Goal: Information Seeking & Learning: Learn about a topic

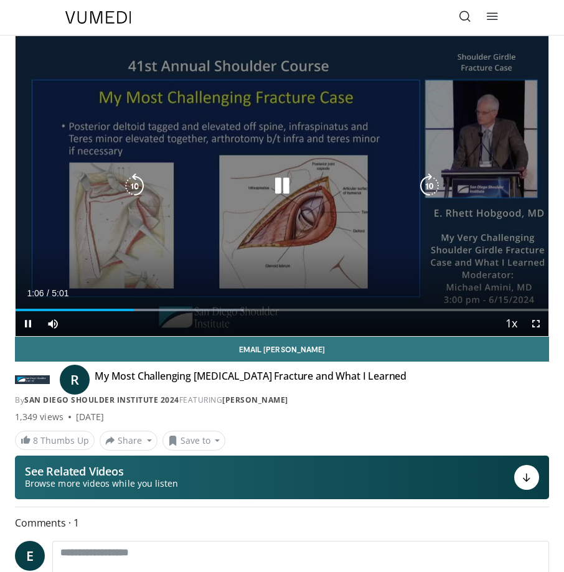
click at [293, 191] on icon "Video Player" at bounding box center [282, 186] width 25 height 25
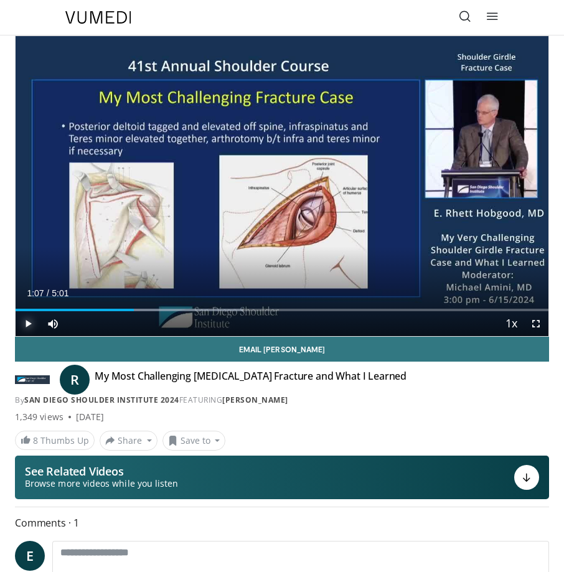
click at [28, 326] on span "Video Player" at bounding box center [28, 323] width 25 height 25
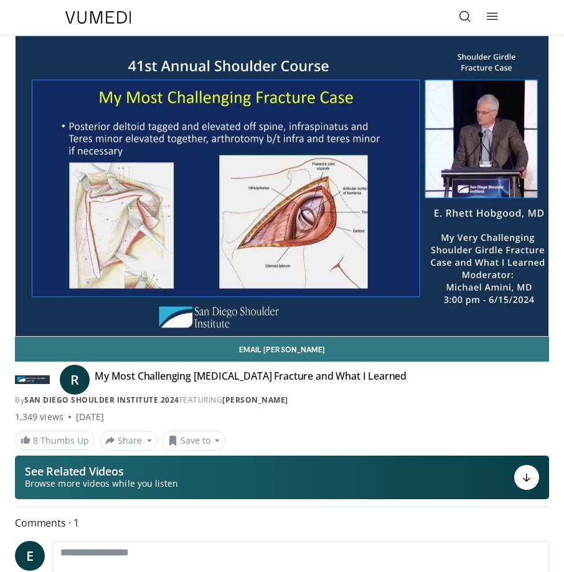
click at [16, 311] on button "Pause" at bounding box center [28, 323] width 25 height 25
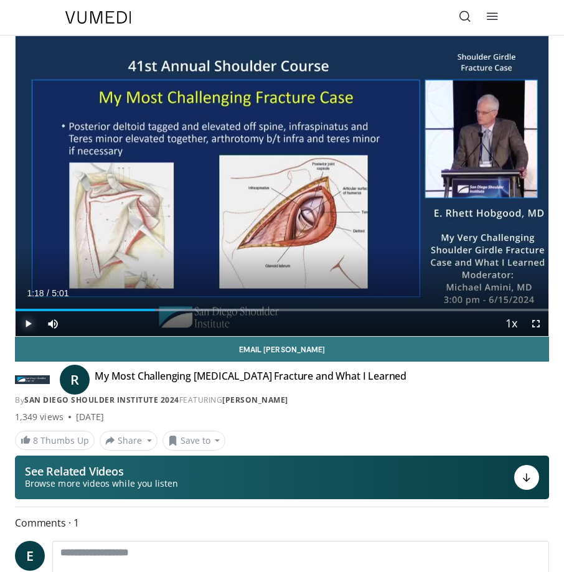
click at [32, 325] on span "Video Player" at bounding box center [28, 323] width 25 height 25
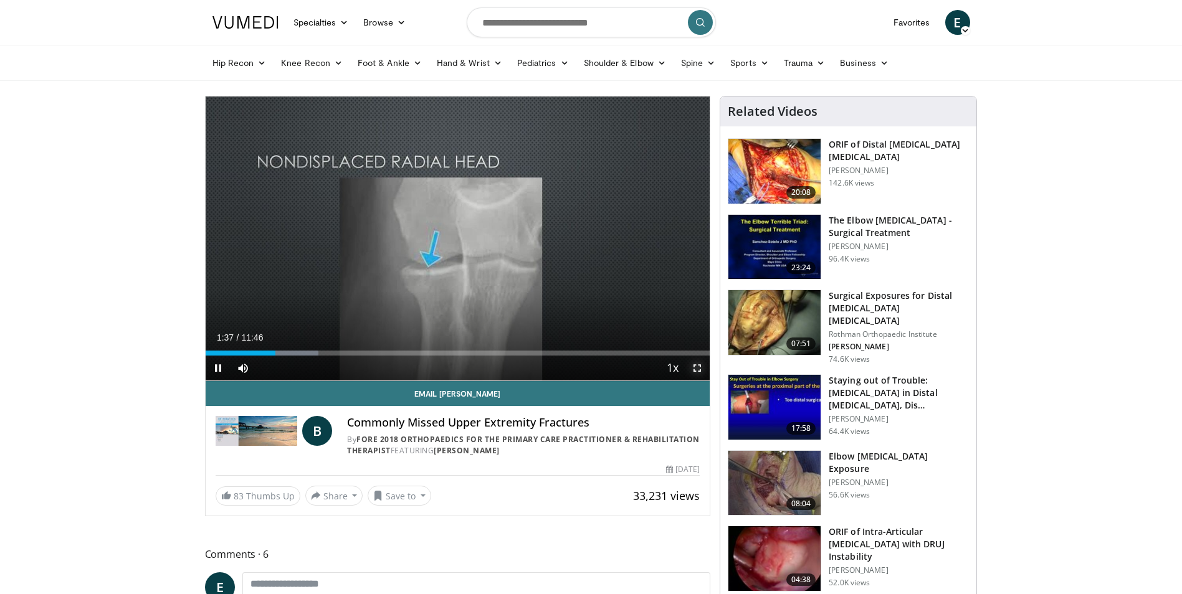
click at [564, 367] on span "Video Player" at bounding box center [697, 368] width 25 height 25
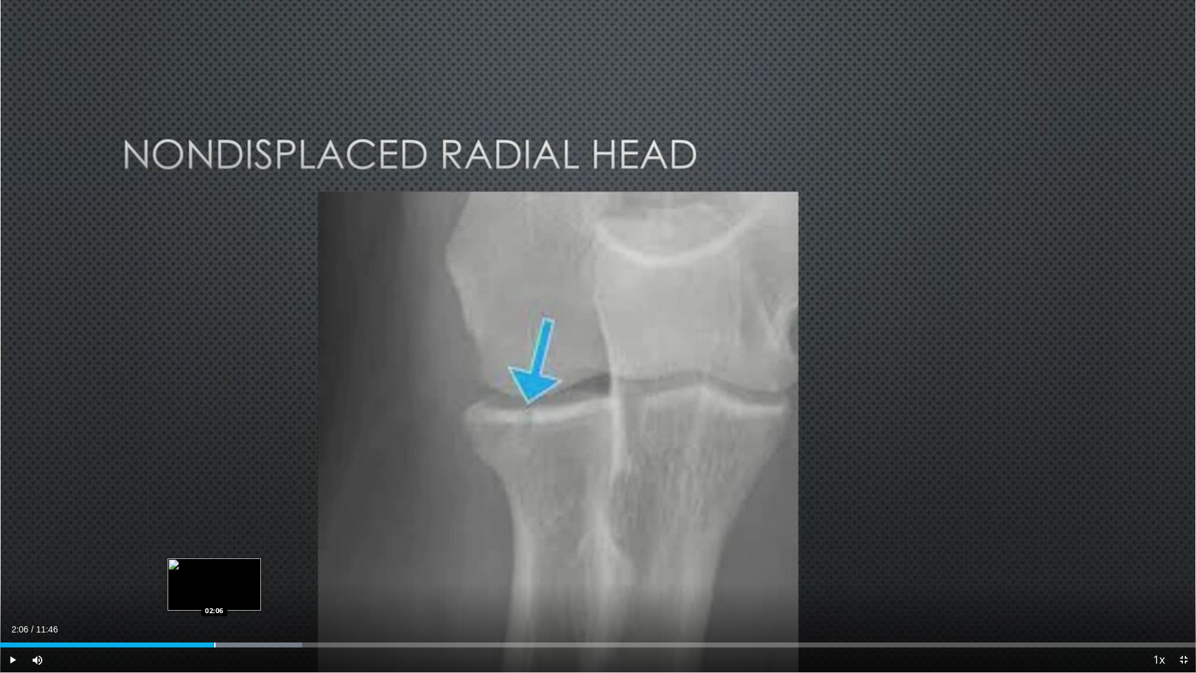
click at [214, 572] on div "Progress Bar" at bounding box center [214, 644] width 1 height 5
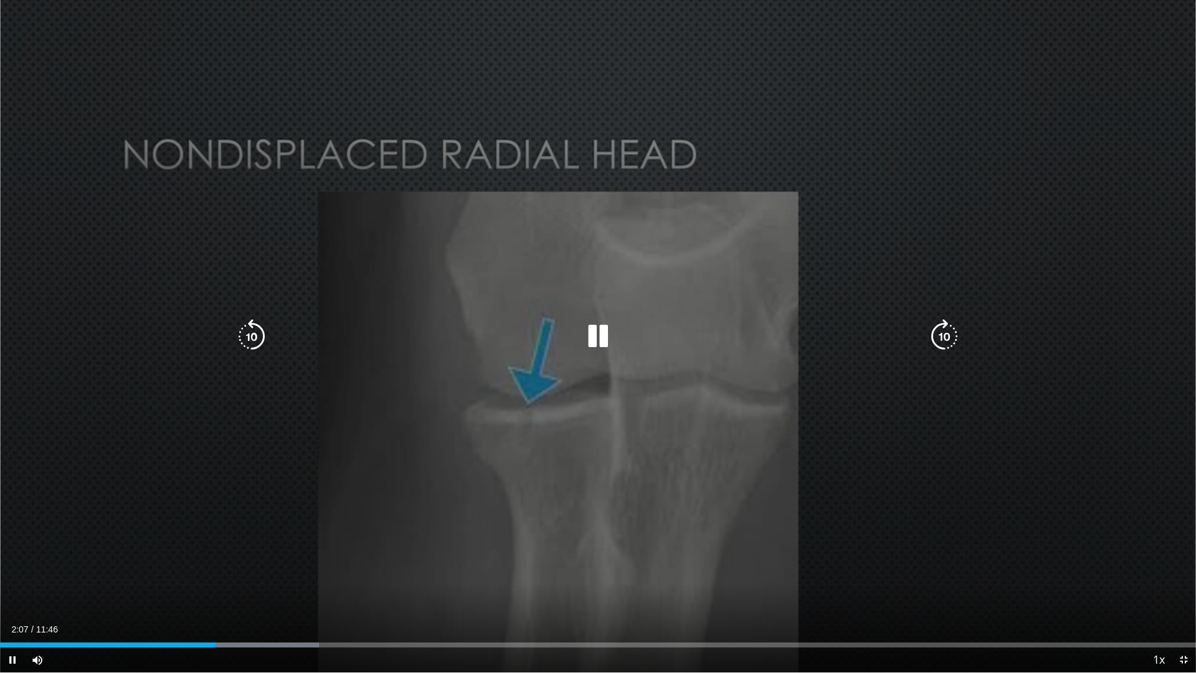
click at [0, 0] on div "Progress Bar" at bounding box center [0, 0] width 0 height 0
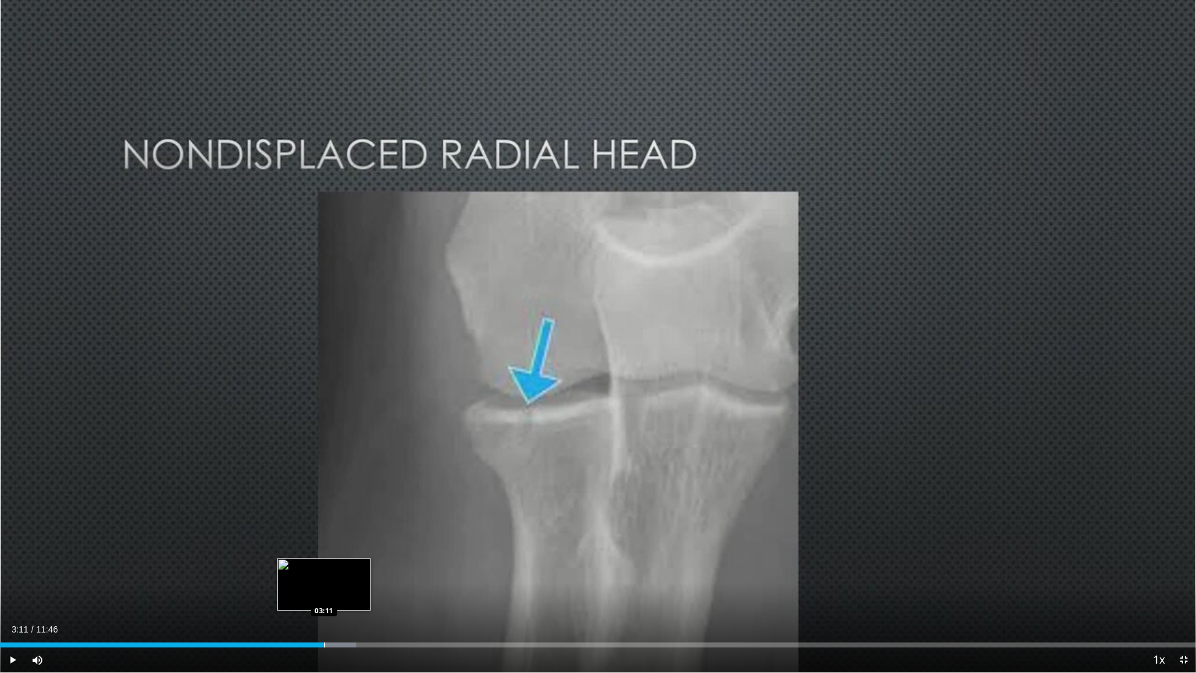
click at [325, 572] on div "Progress Bar" at bounding box center [324, 644] width 1 height 5
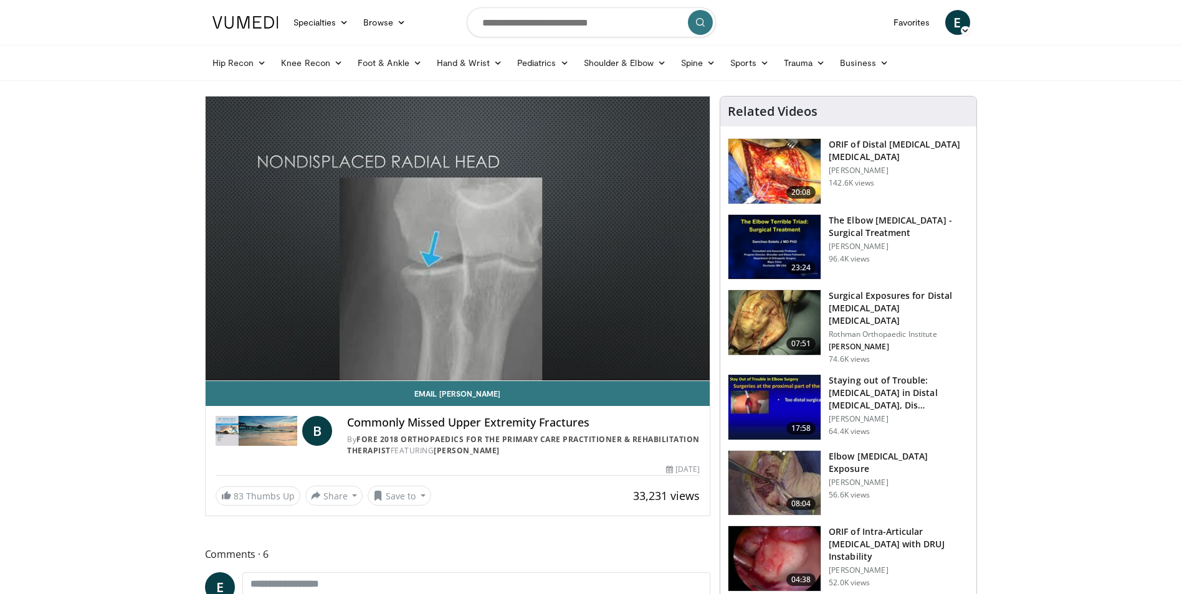
click at [564, 407] on img at bounding box center [774, 407] width 92 height 65
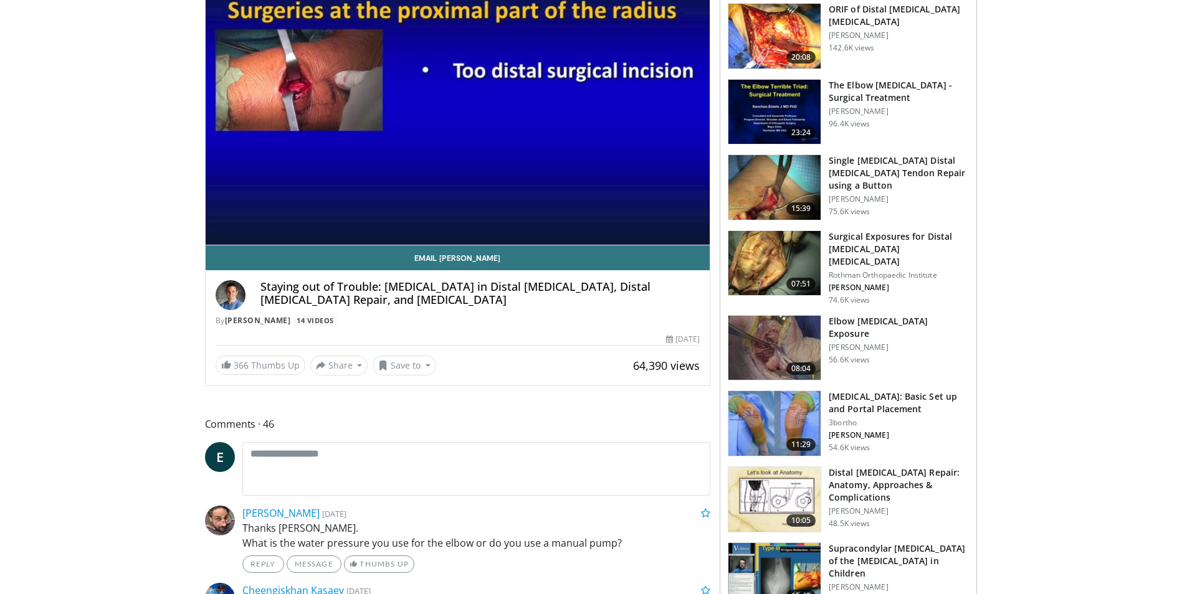
scroll to position [311, 0]
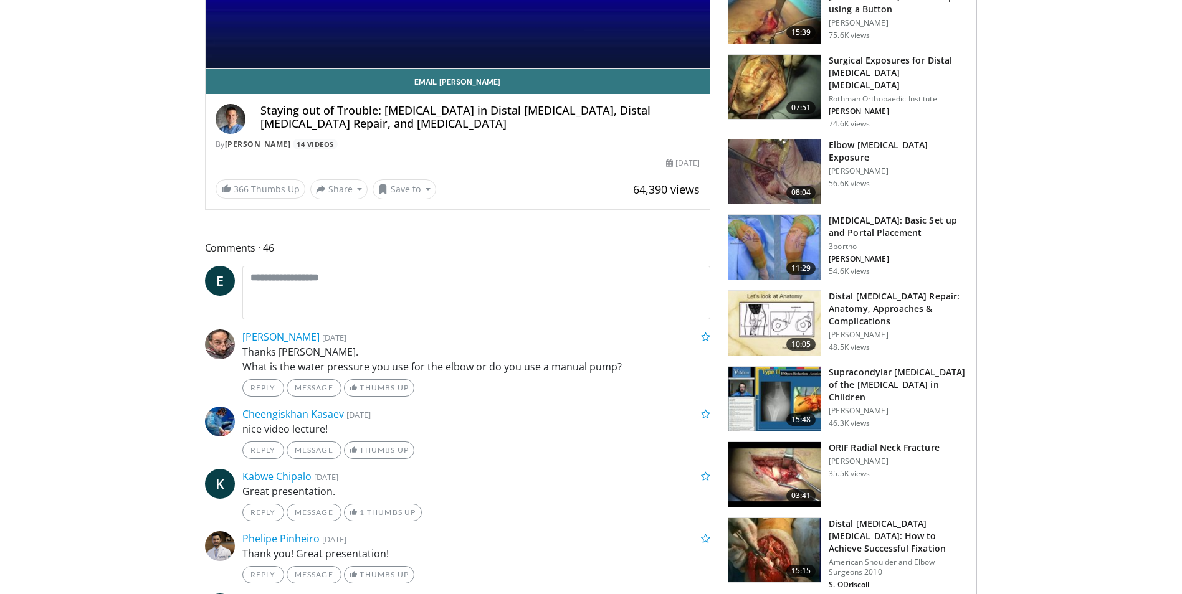
click at [774, 228] on img at bounding box center [774, 247] width 92 height 65
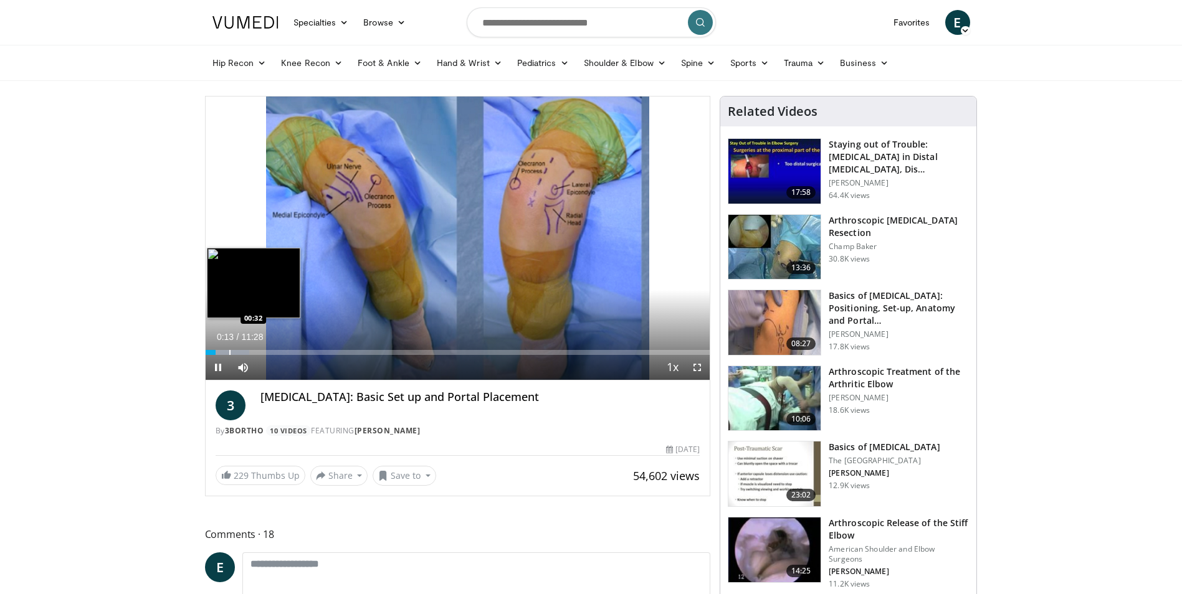
click at [229, 353] on div "Progress Bar" at bounding box center [229, 352] width 1 height 5
click at [249, 352] on div "Progress Bar" at bounding box center [249, 352] width 1 height 5
click at [273, 350] on div "Progress Bar" at bounding box center [273, 352] width 1 height 5
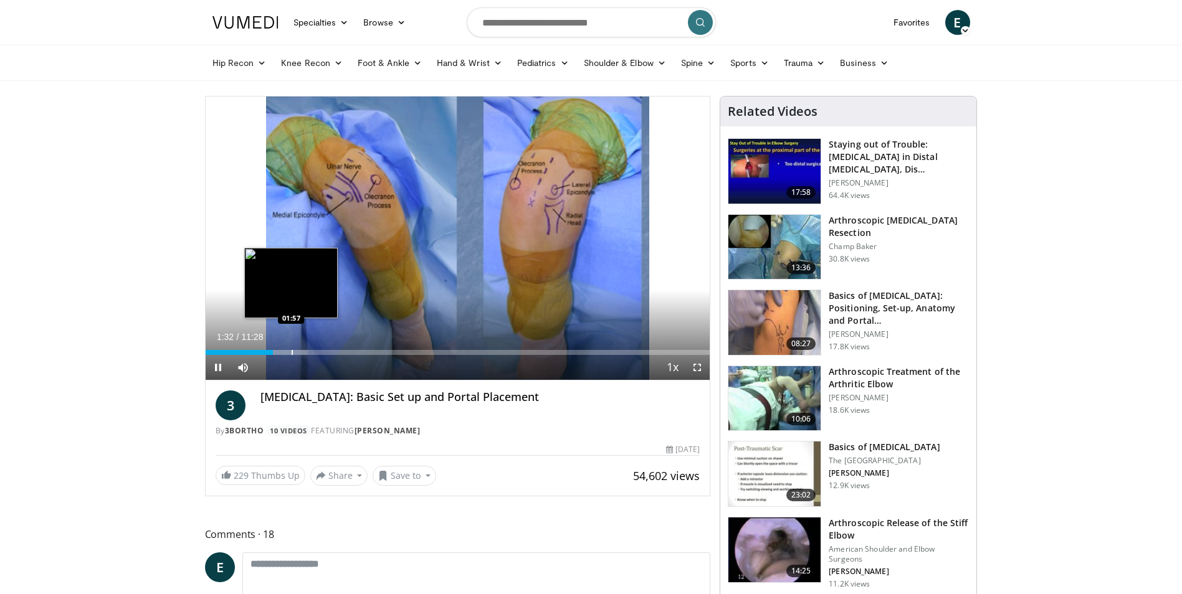
click at [292, 350] on div "Progress Bar" at bounding box center [292, 352] width 1 height 5
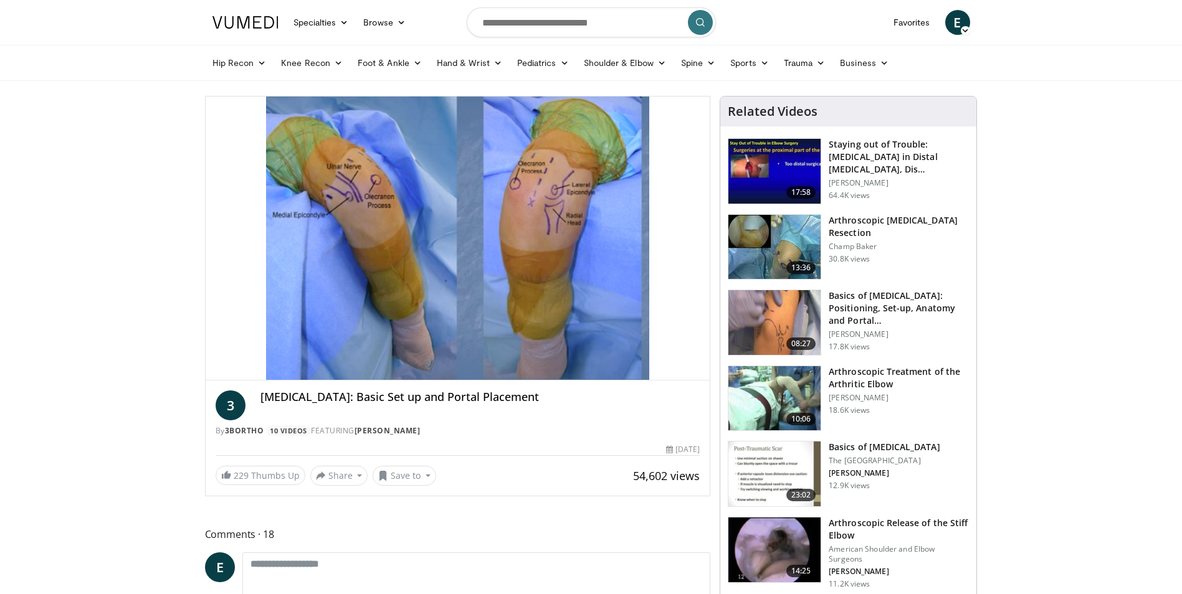
click at [327, 351] on div "10 seconds Tap to unmute" at bounding box center [458, 238] width 505 height 283
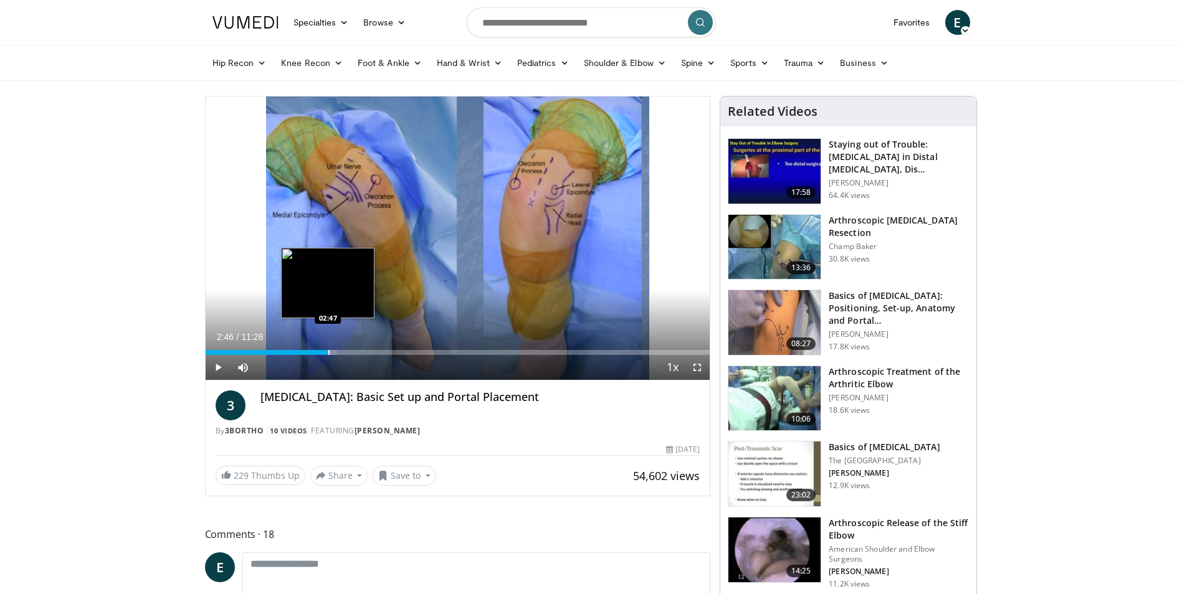
click at [328, 350] on div "Progress Bar" at bounding box center [328, 352] width 1 height 5
click at [224, 372] on span "Video Player" at bounding box center [218, 367] width 25 height 25
click at [320, 353] on div "Progress Bar" at bounding box center [320, 352] width 1 height 5
click at [0, 0] on div "Progress Bar" at bounding box center [0, 0] width 0 height 0
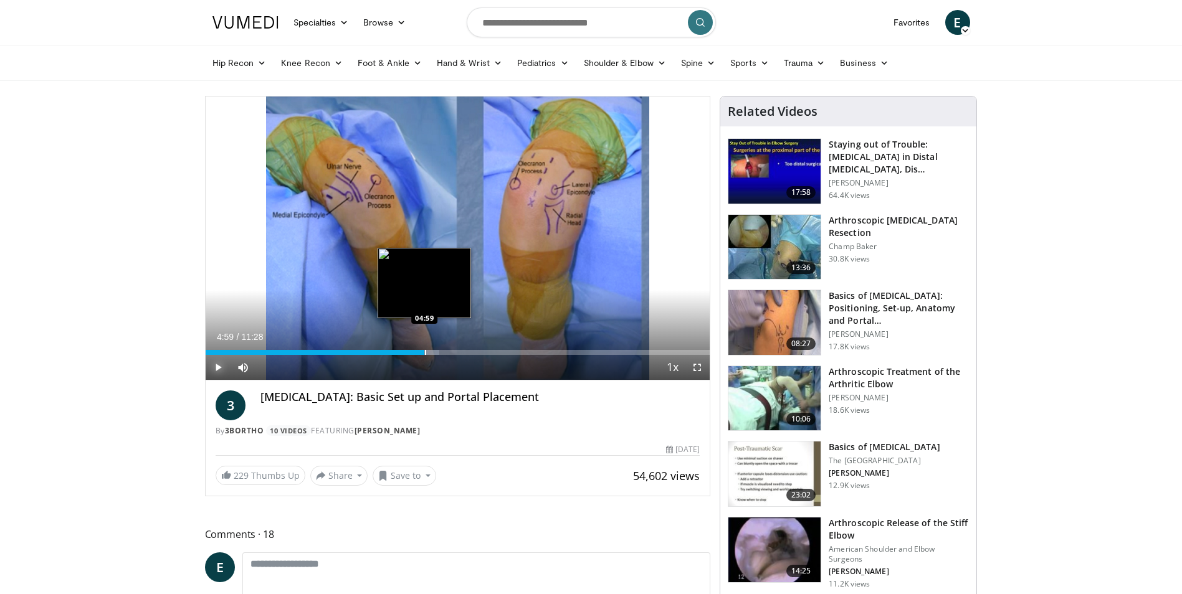
click at [425, 351] on div "Progress Bar" at bounding box center [425, 352] width 1 height 5
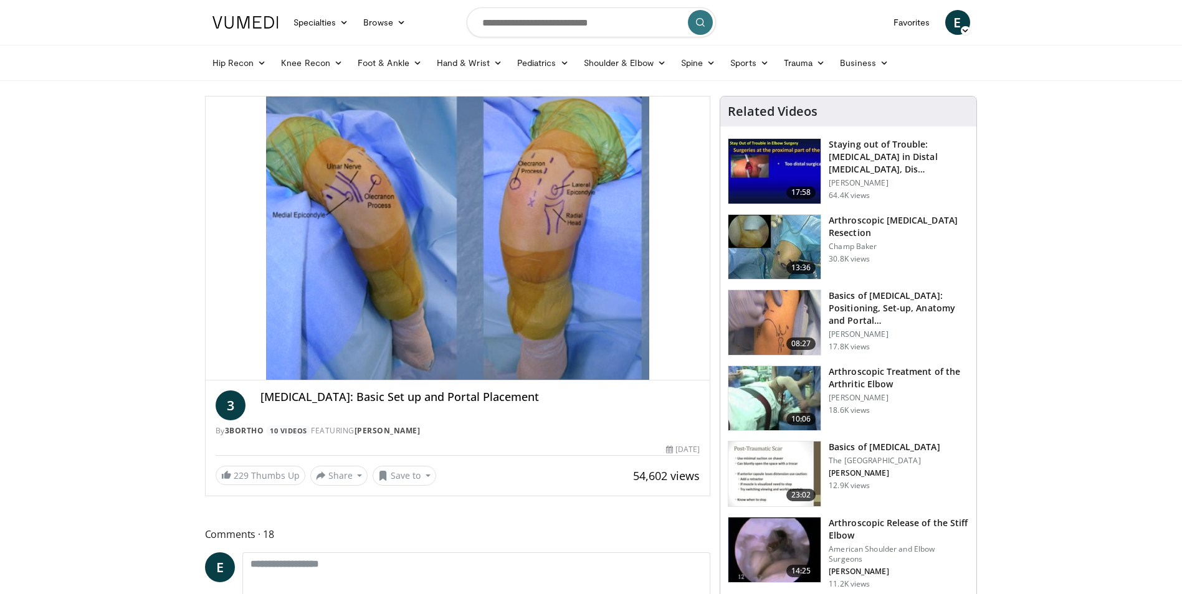
click at [451, 349] on div "10 seconds Tap to unmute" at bounding box center [458, 238] width 505 height 283
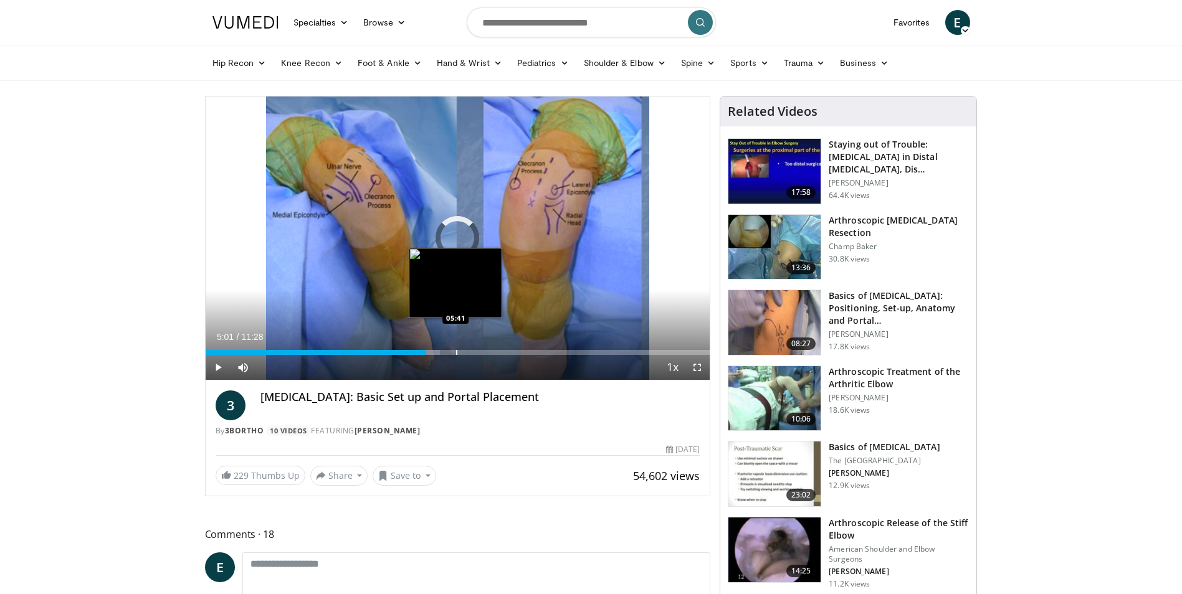
click at [456, 351] on div "Progress Bar" at bounding box center [456, 352] width 1 height 5
click at [475, 351] on div "Progress Bar" at bounding box center [475, 352] width 1 height 5
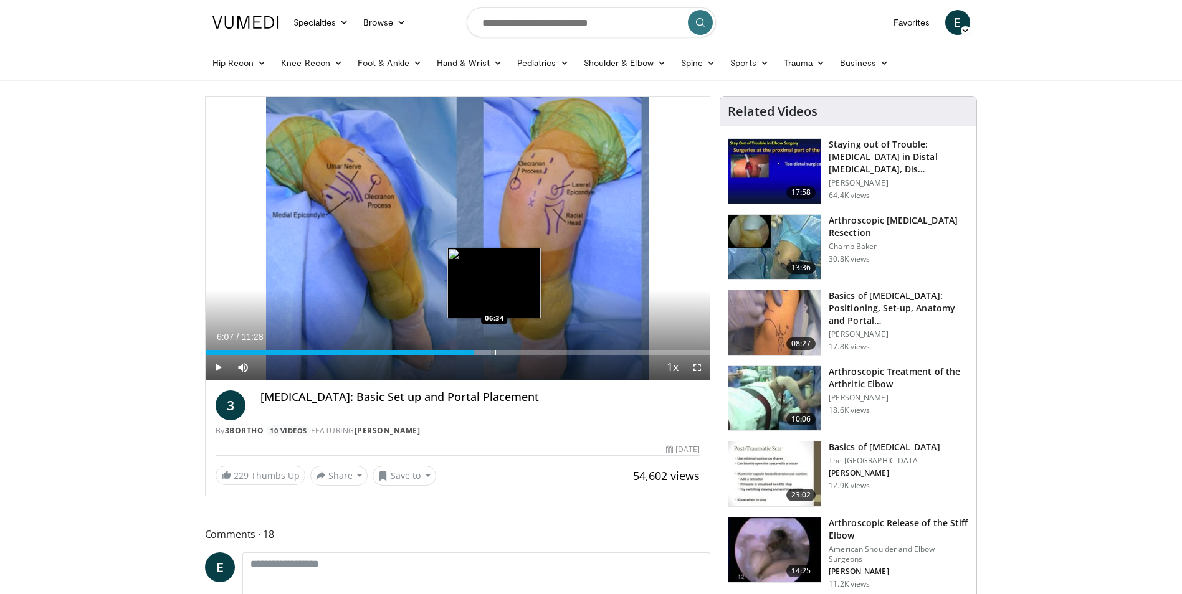
click at [498, 349] on div "Loaded : 56.66% 06:07 06:34" at bounding box center [458, 349] width 505 height 12
click at [532, 348] on div "Loaded : 61.02% 06:40 07:26" at bounding box center [458, 349] width 505 height 12
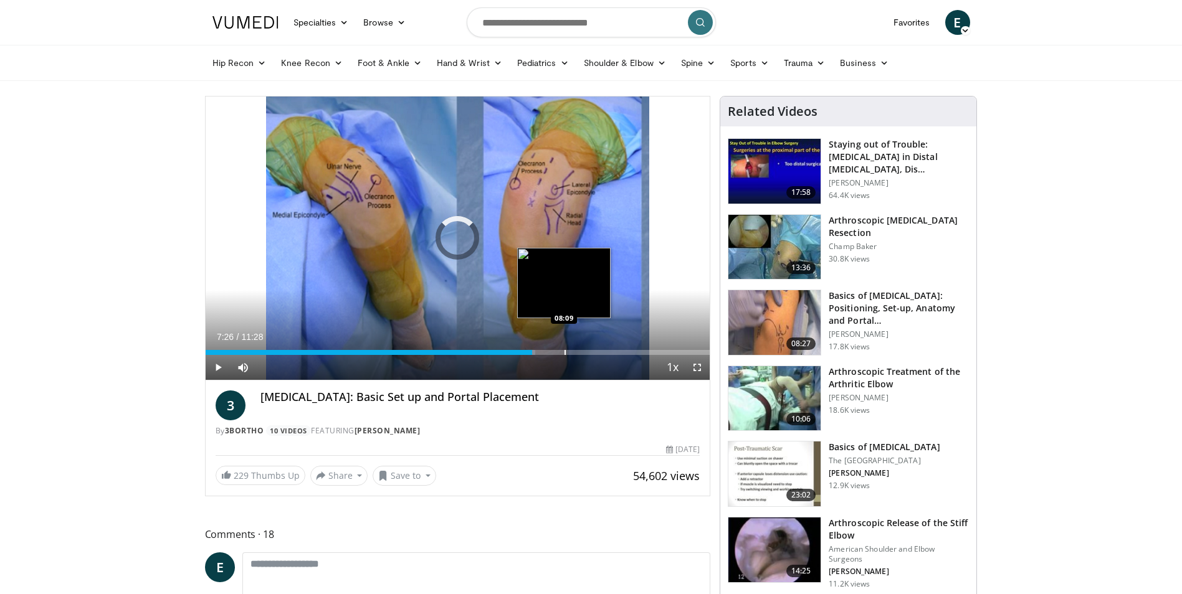
click at [565, 353] on div "Progress Bar" at bounding box center [564, 352] width 1 height 5
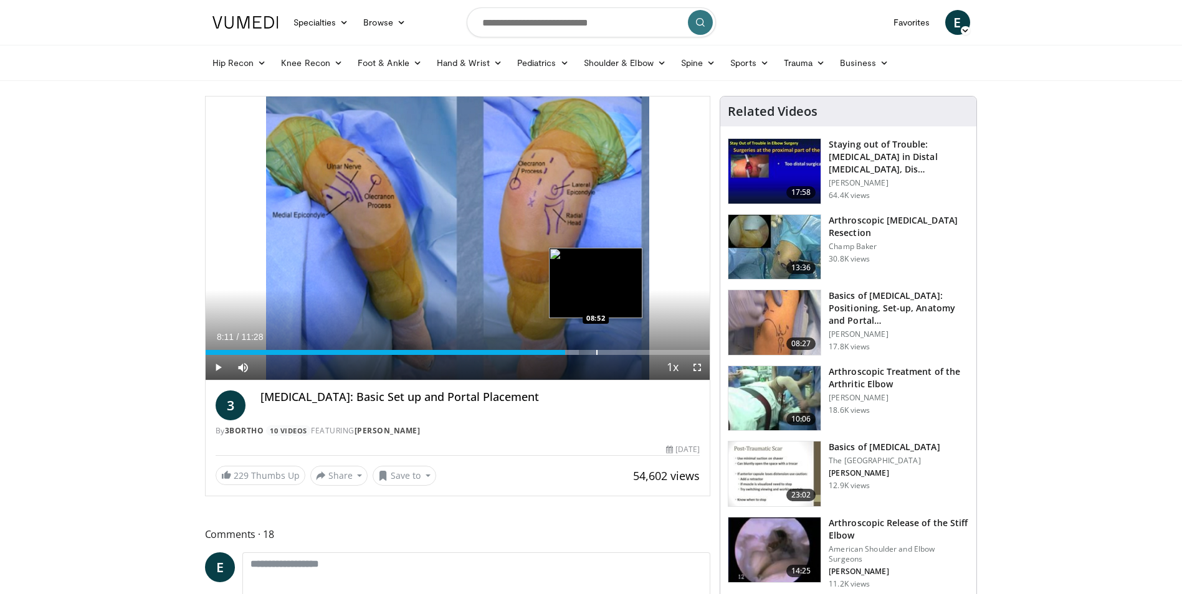
click at [596, 352] on div "Progress Bar" at bounding box center [596, 352] width 1 height 5
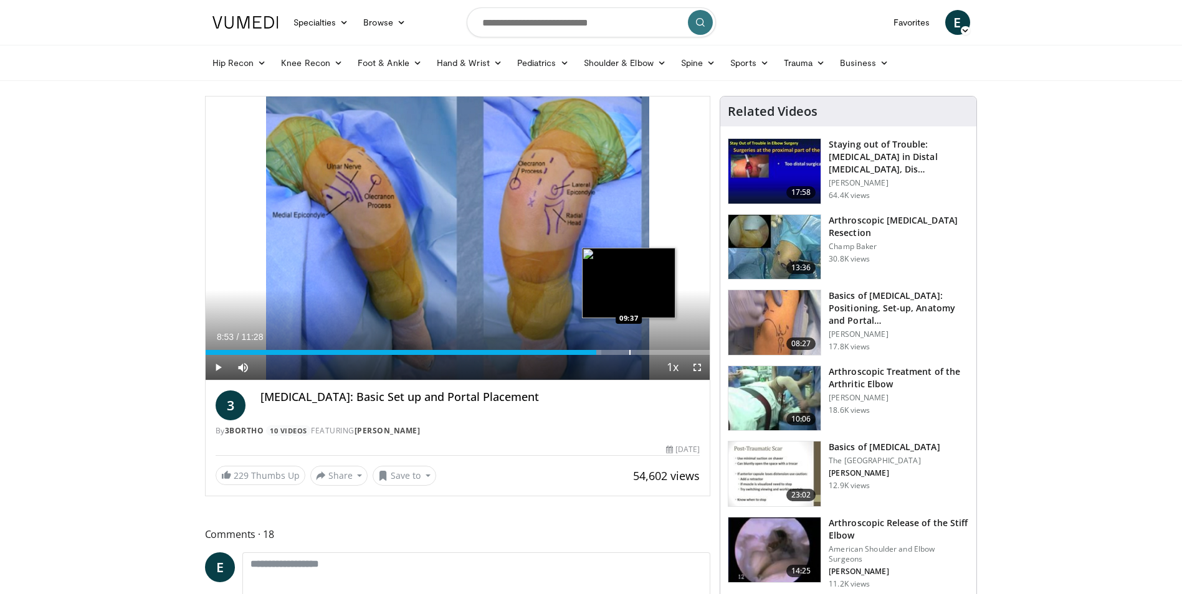
click at [630, 353] on div "Progress Bar" at bounding box center [629, 352] width 1 height 5
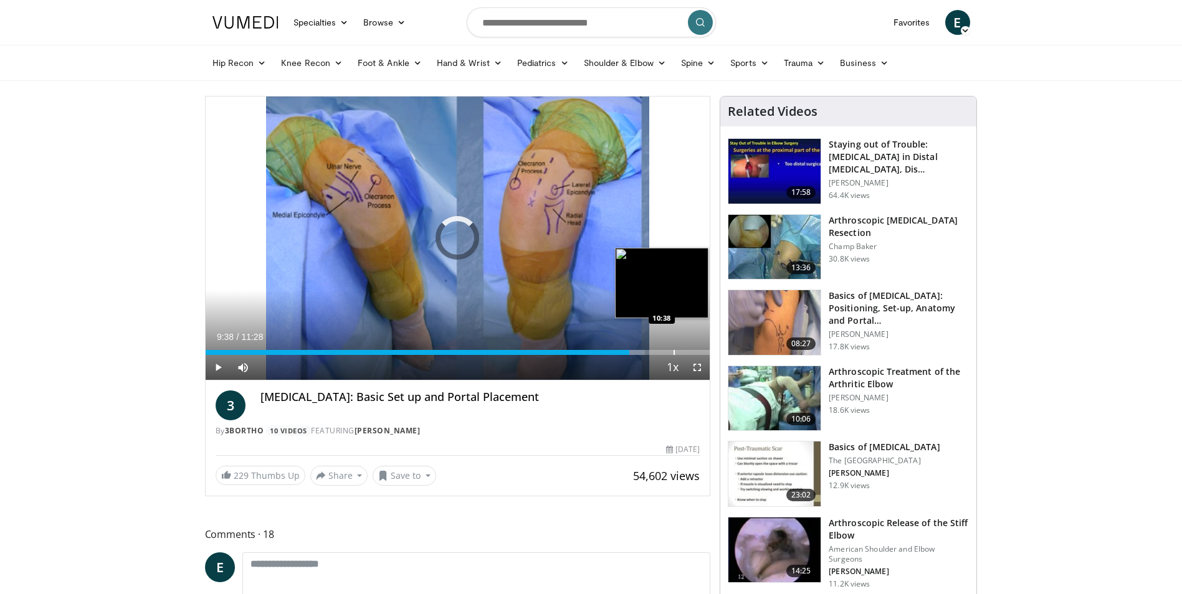
click at [673, 350] on div "Progress Bar" at bounding box center [673, 352] width 1 height 5
drag, startPoint x: 689, startPoint y: 348, endPoint x: 698, endPoint y: 352, distance: 10.1
click at [690, 348] on div "Loaded : 98.79% 11:00 11:00" at bounding box center [458, 349] width 505 height 12
click at [698, 352] on div "Progress Bar" at bounding box center [698, 352] width 1 height 5
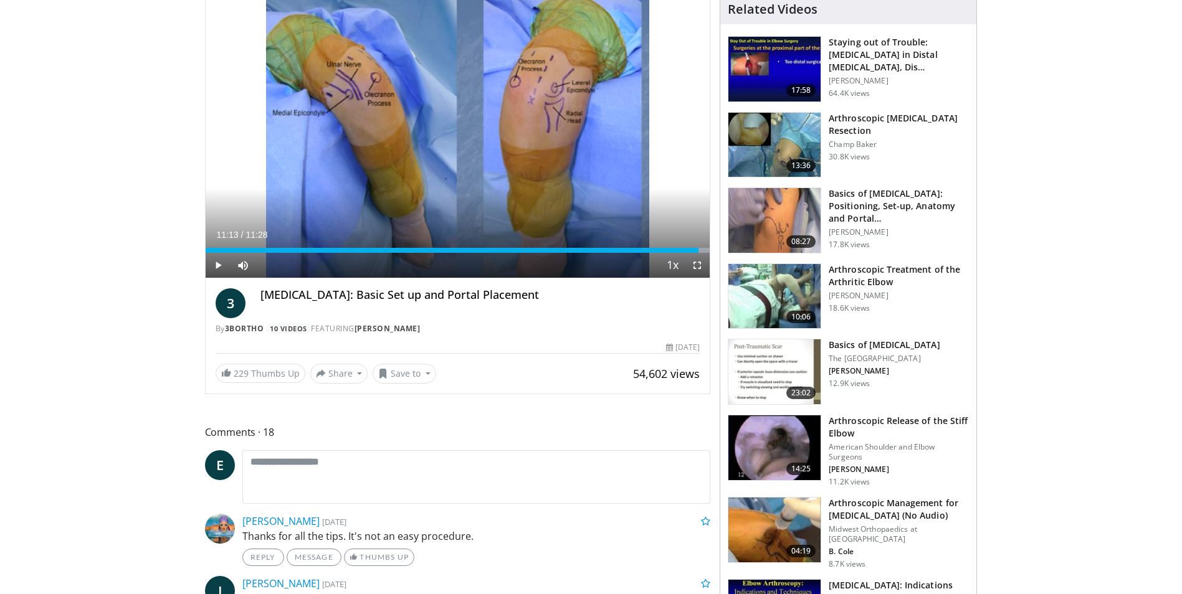
scroll to position [125, 0]
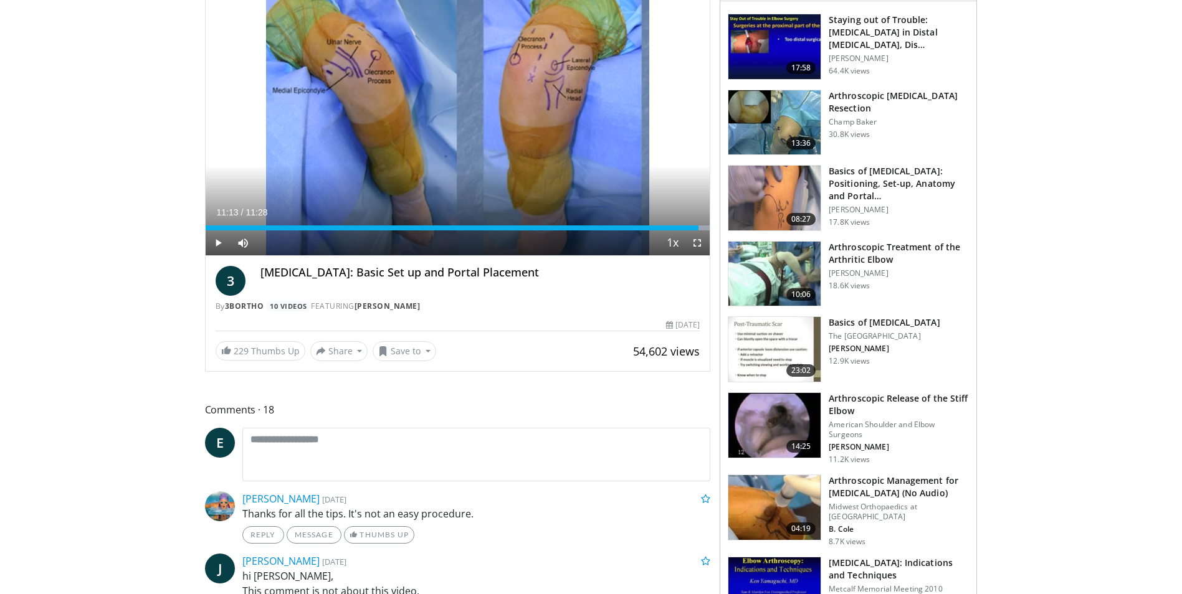
click at [778, 422] on img at bounding box center [774, 425] width 92 height 65
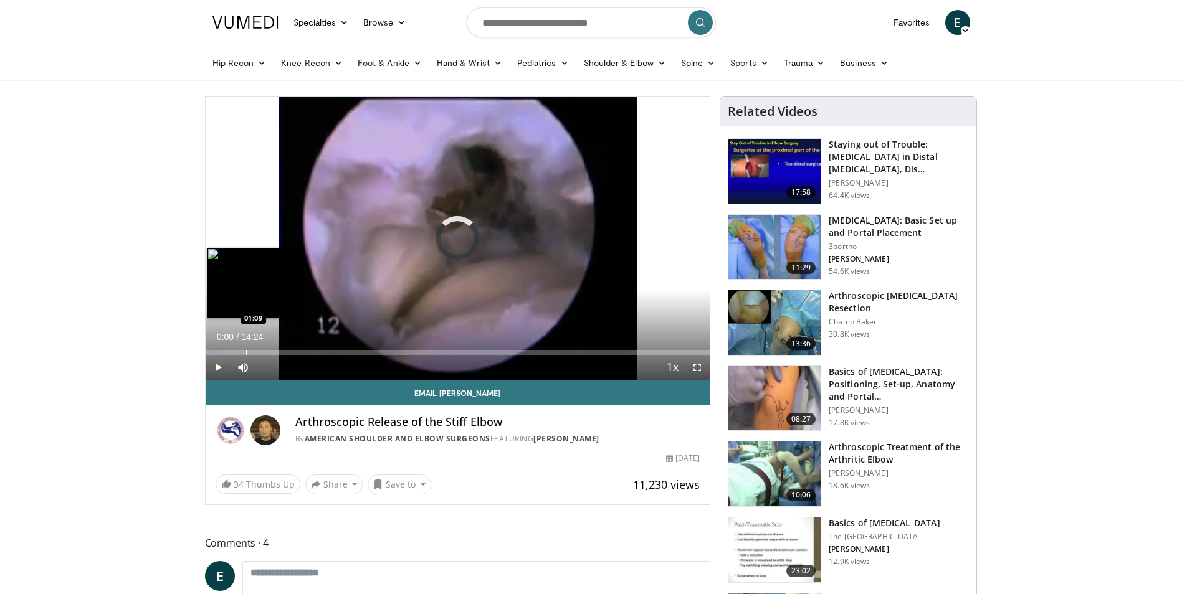
click at [244, 350] on div "Loaded : 3.47% 00:00 01:09" at bounding box center [458, 352] width 505 height 5
click at [268, 348] on div "Loaded : 10.42% 01:07 01:49" at bounding box center [458, 349] width 505 height 12
click at [782, 450] on img at bounding box center [774, 474] width 92 height 65
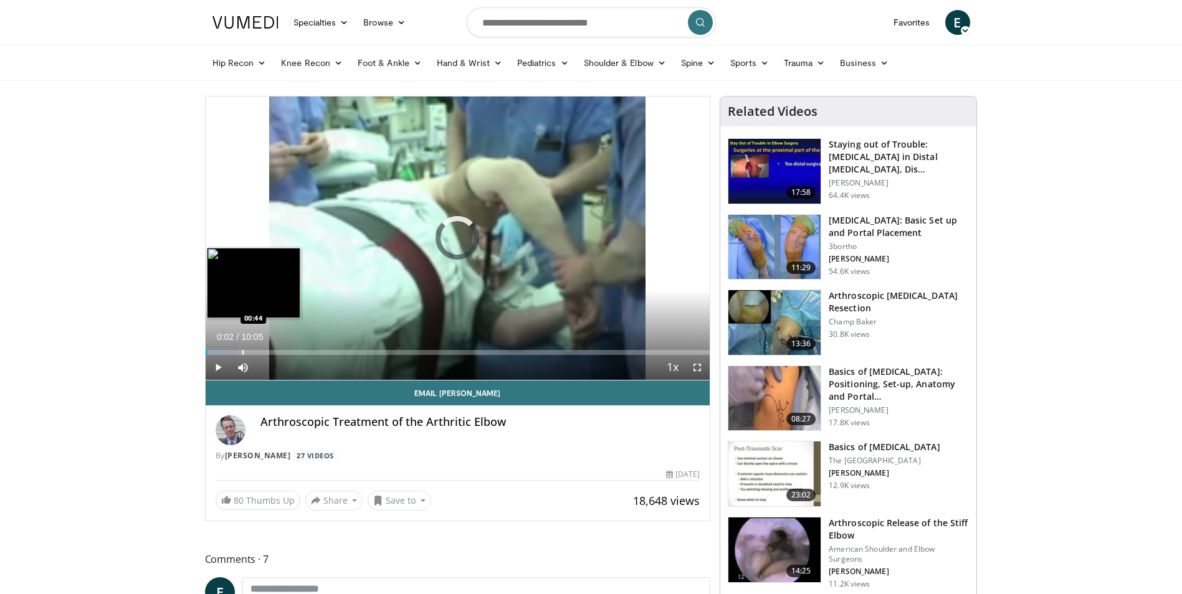
click at [242, 352] on div "Progress Bar" at bounding box center [242, 352] width 1 height 5
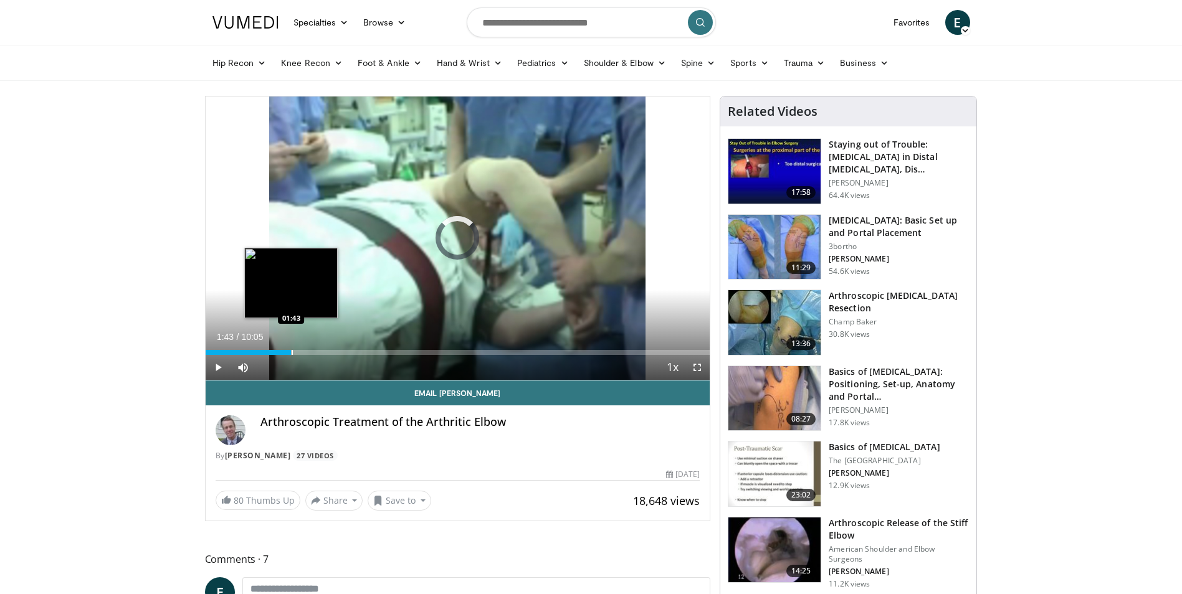
click at [291, 348] on div "Loaded : 0.00% 01:43 01:43" at bounding box center [458, 349] width 505 height 12
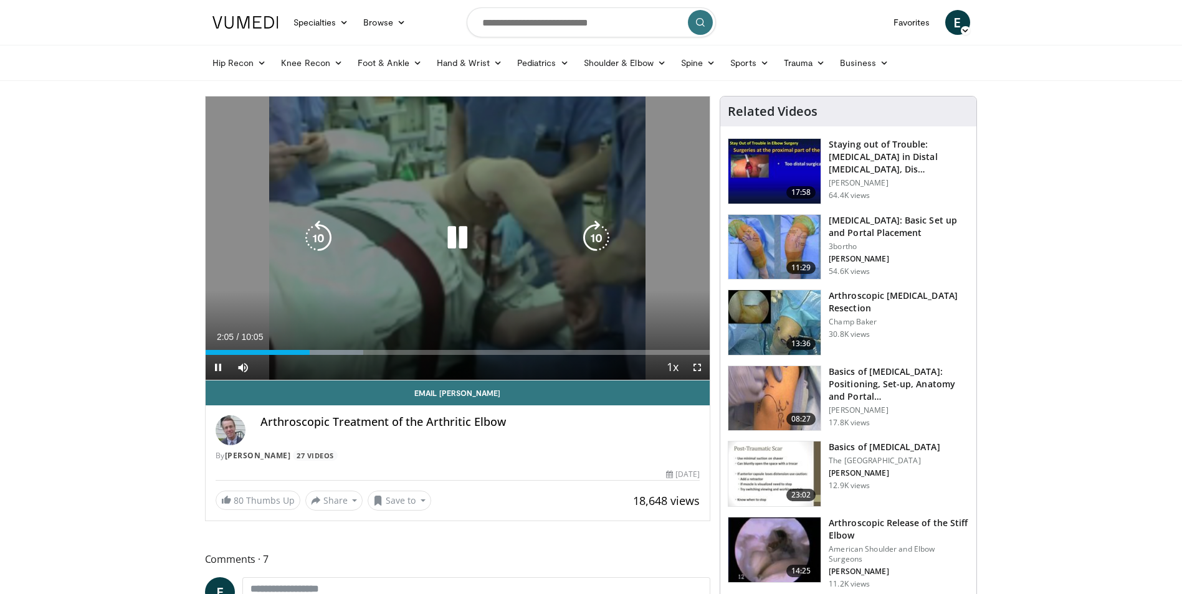
click at [463, 240] on icon "Video Player" at bounding box center [457, 238] width 35 height 35
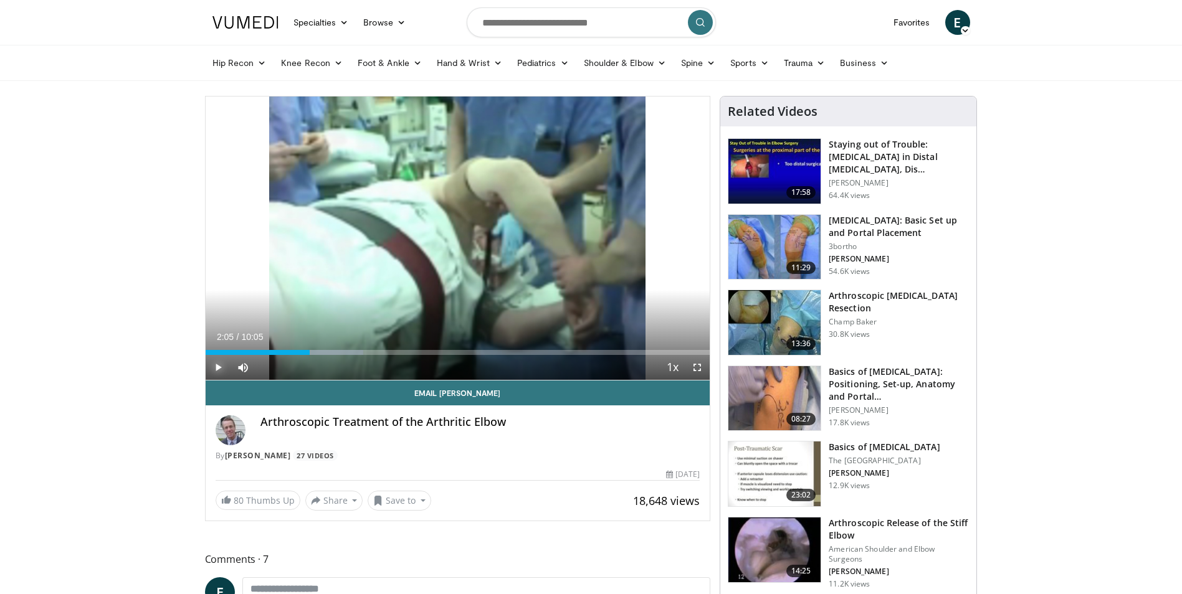
click at [221, 368] on span "Video Player" at bounding box center [218, 367] width 25 height 25
click at [224, 364] on video-js "**********" at bounding box center [458, 239] width 505 height 284
click at [216, 368] on span "Video Player" at bounding box center [218, 367] width 25 height 25
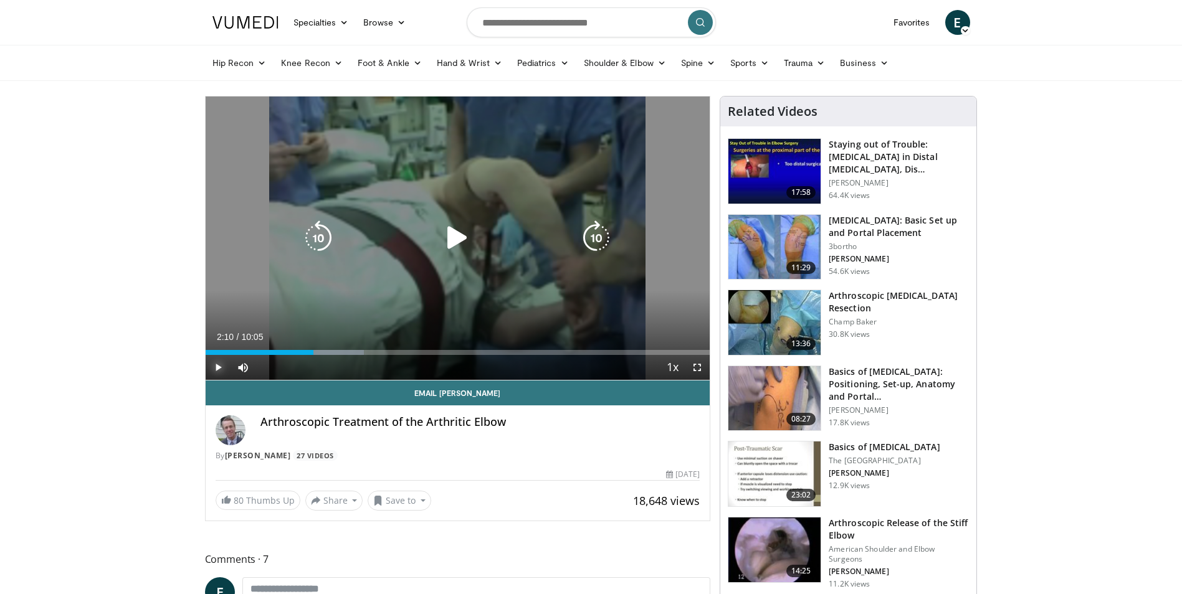
click at [228, 365] on span "Video Player" at bounding box center [218, 367] width 25 height 25
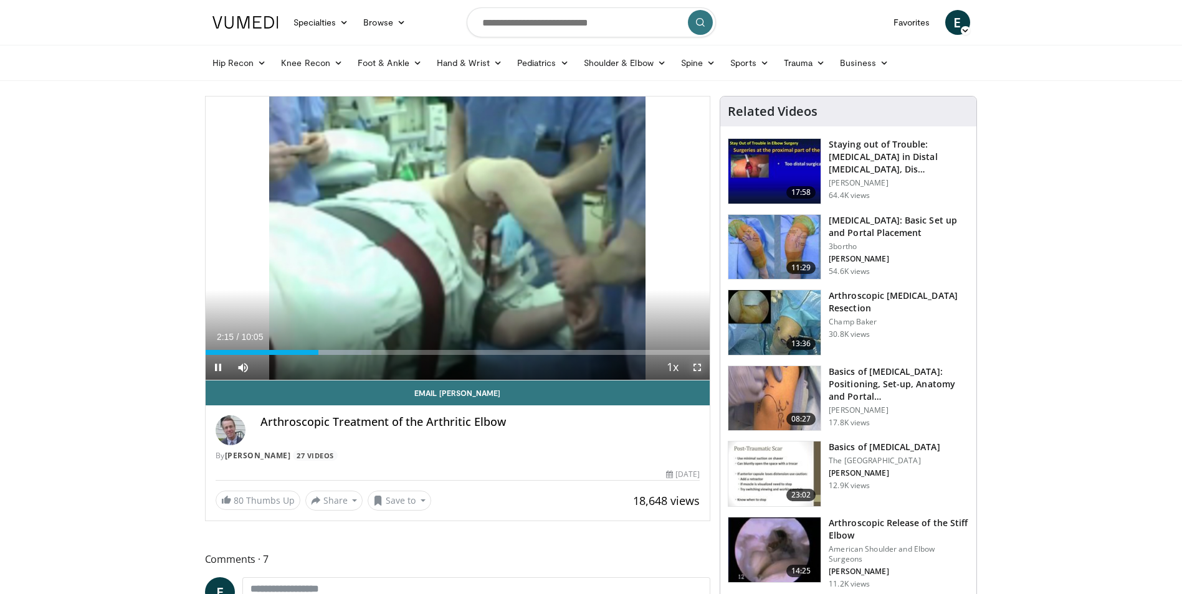
drag, startPoint x: 698, startPoint y: 365, endPoint x: 700, endPoint y: 416, distance: 51.1
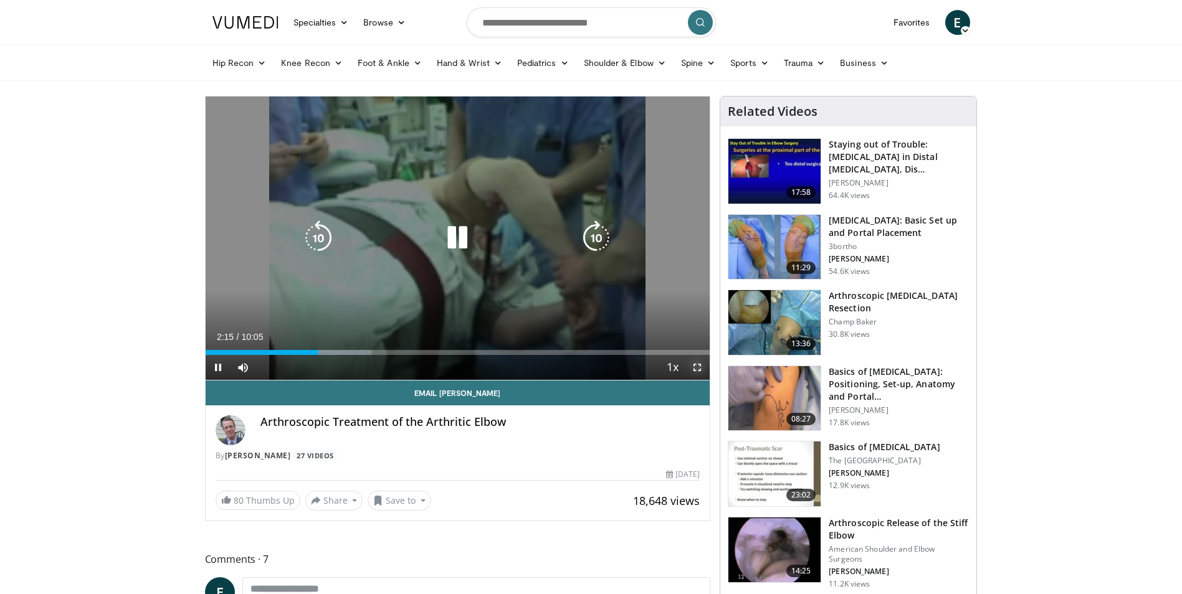
click at [698, 365] on span "Video Player" at bounding box center [697, 367] width 25 height 25
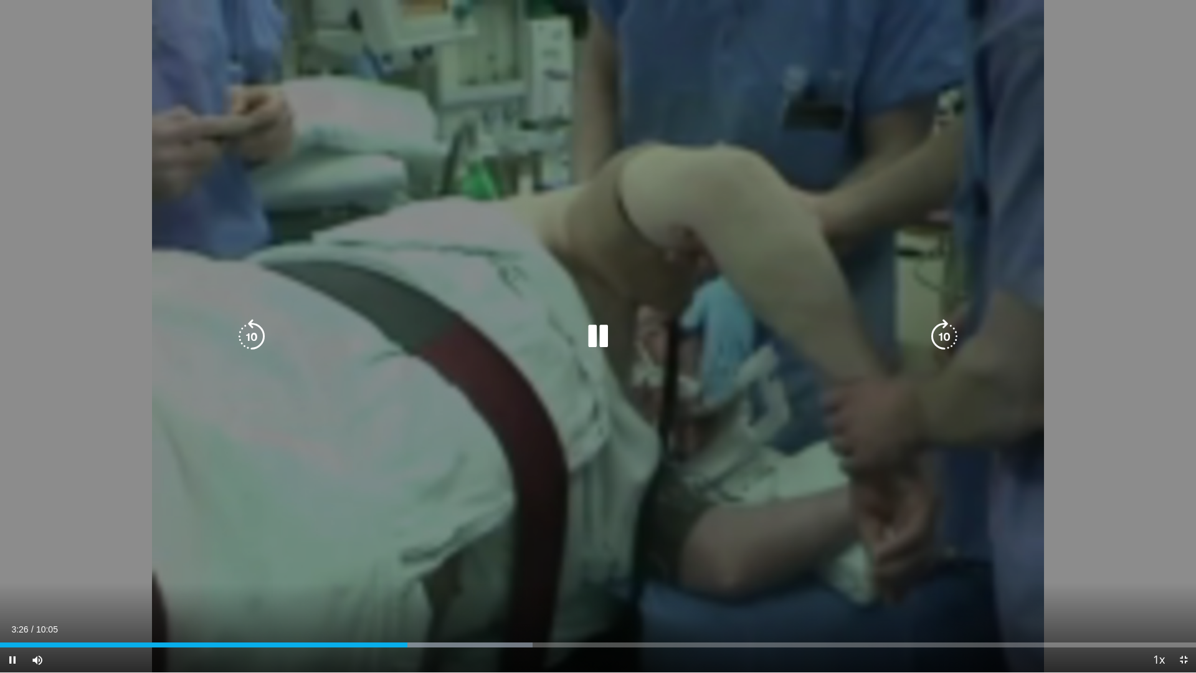
click at [597, 346] on icon "Video Player" at bounding box center [598, 336] width 35 height 35
click at [602, 336] on icon "Video Player" at bounding box center [598, 336] width 35 height 35
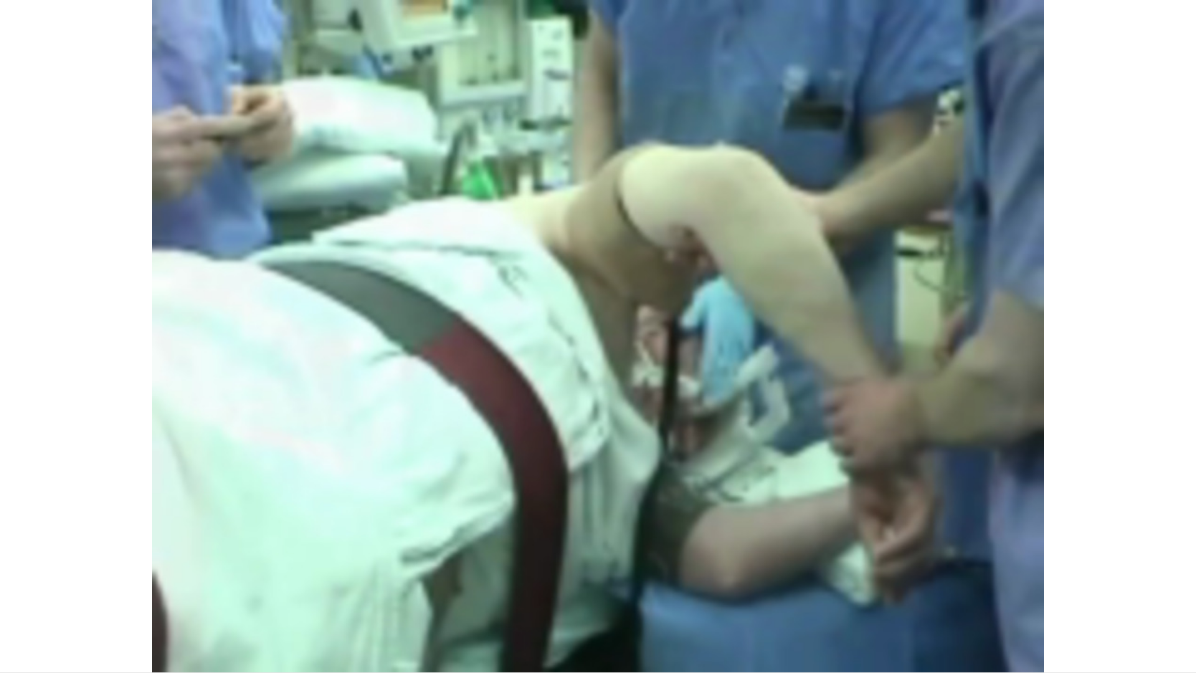
click at [586, 324] on button "Video Player" at bounding box center [598, 336] width 25 height 25
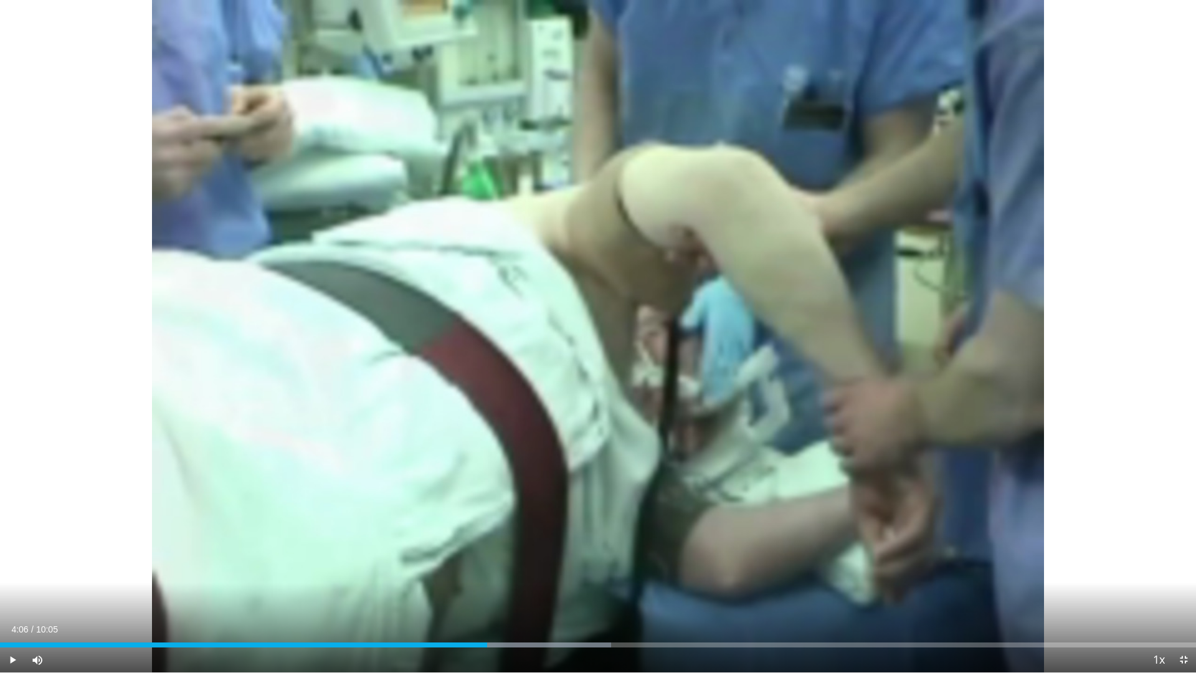
click at [586, 324] on button "Video Player" at bounding box center [598, 336] width 25 height 25
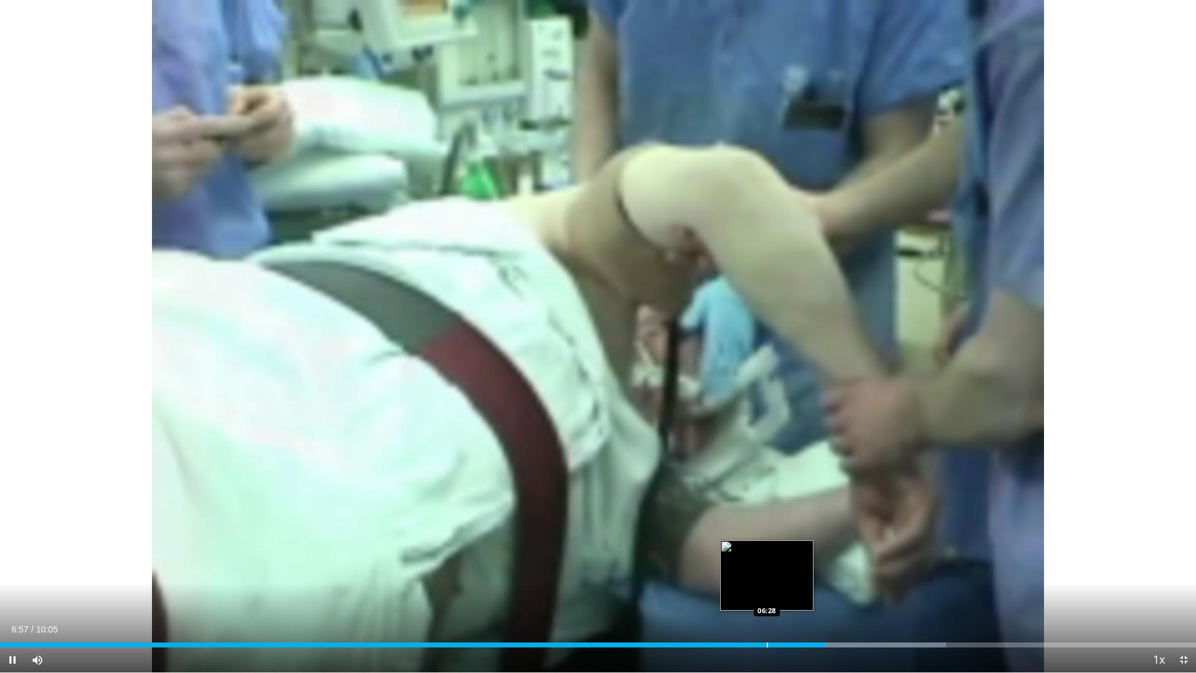
click at [767, 594] on div "Progress Bar" at bounding box center [767, 644] width 1 height 5
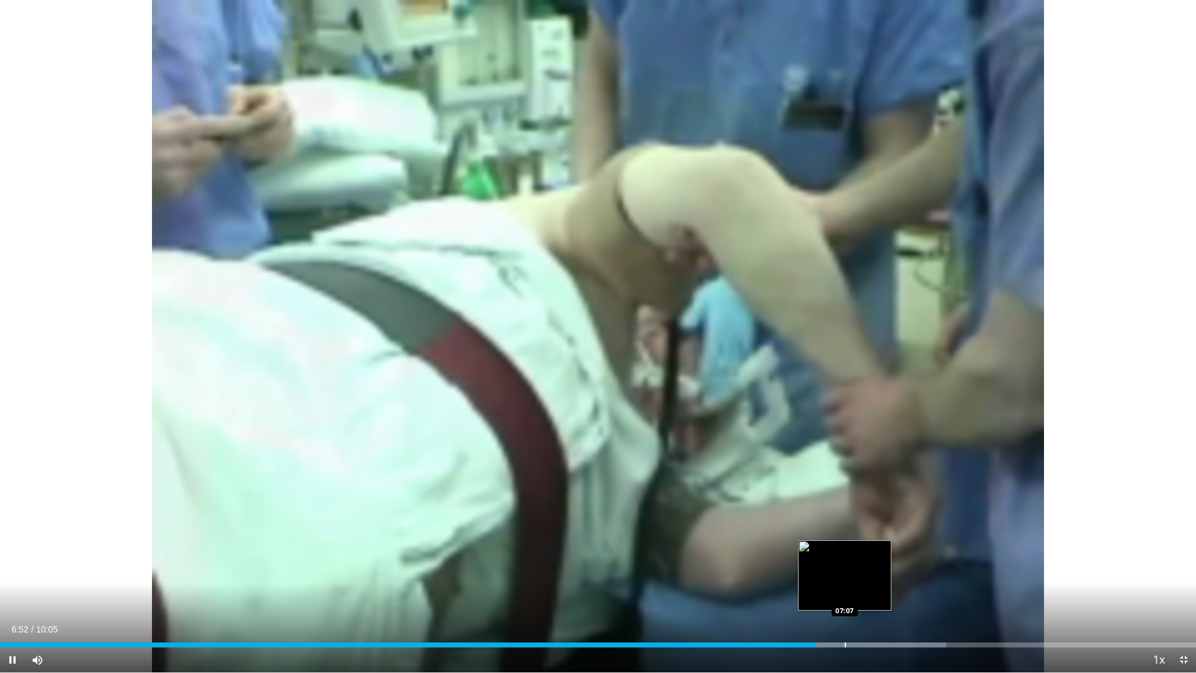
click at [845, 594] on div "Progress Bar" at bounding box center [845, 644] width 1 height 5
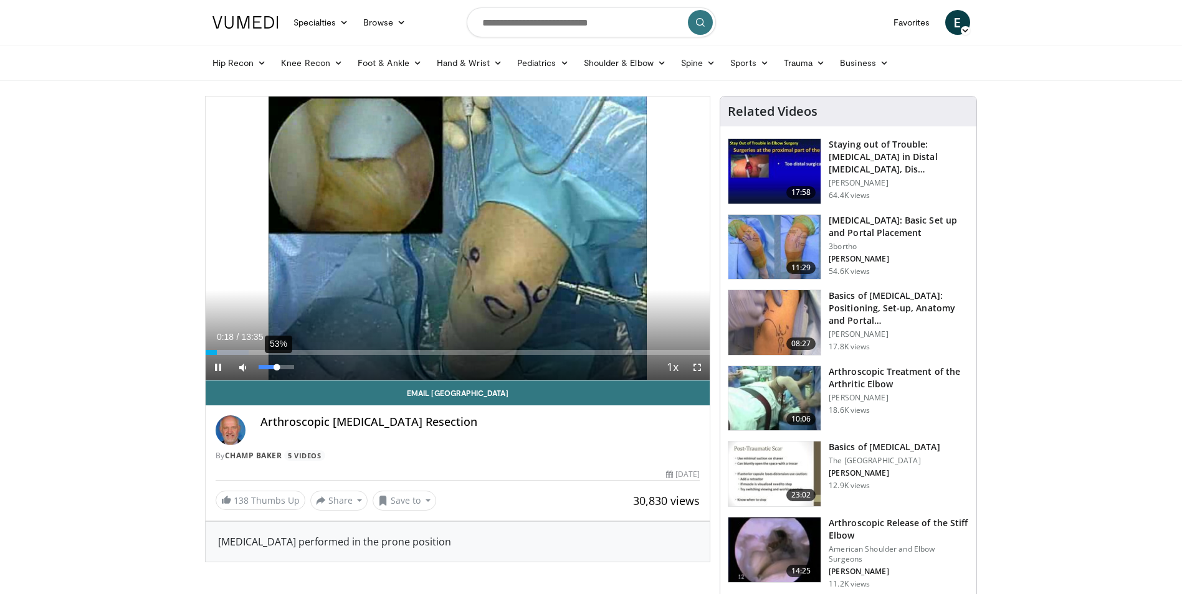
drag, startPoint x: 291, startPoint y: 368, endPoint x: 276, endPoint y: 368, distance: 15.0
click at [276, 368] on div "Volume Level" at bounding box center [268, 367] width 19 height 4
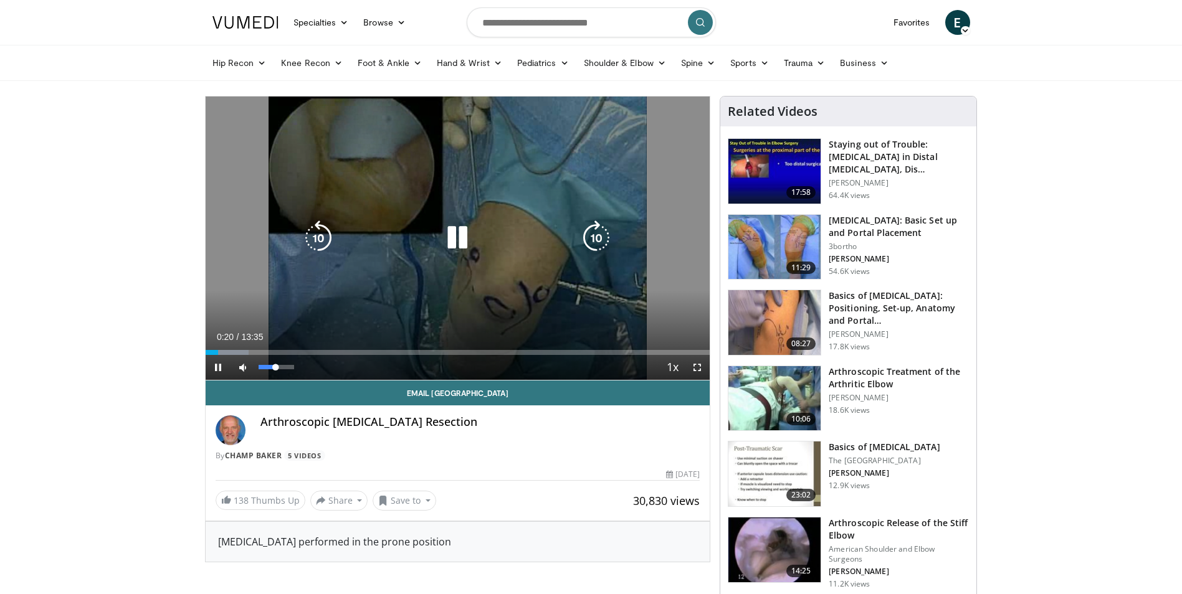
click at [272, 366] on video-js "**********" at bounding box center [458, 239] width 505 height 284
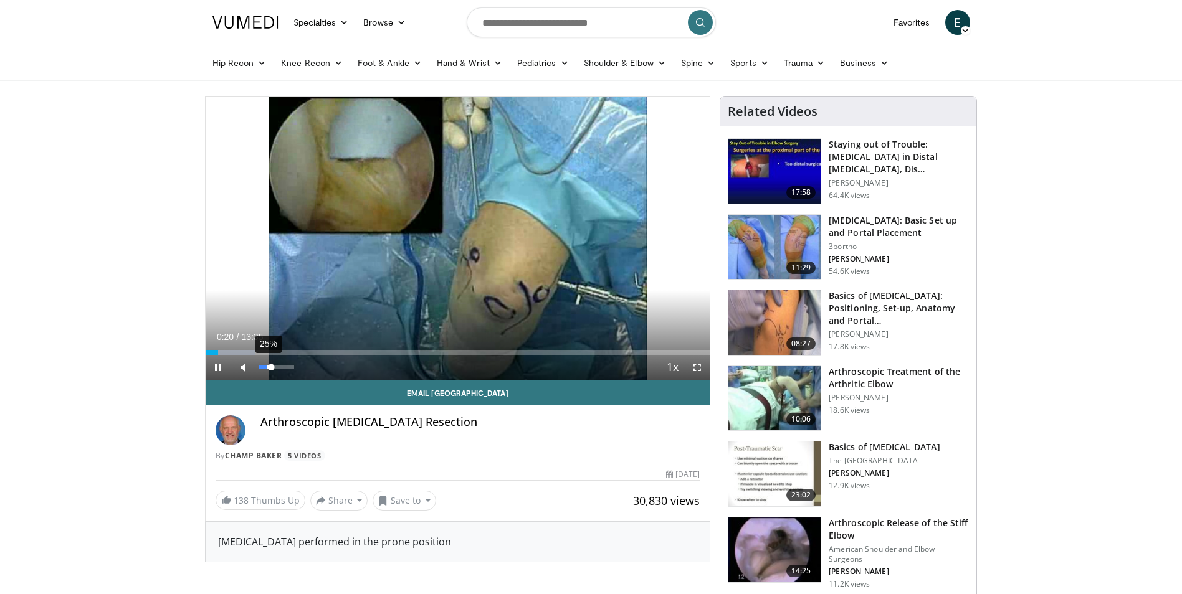
click at [267, 366] on div "Volume Level" at bounding box center [265, 367] width 13 height 4
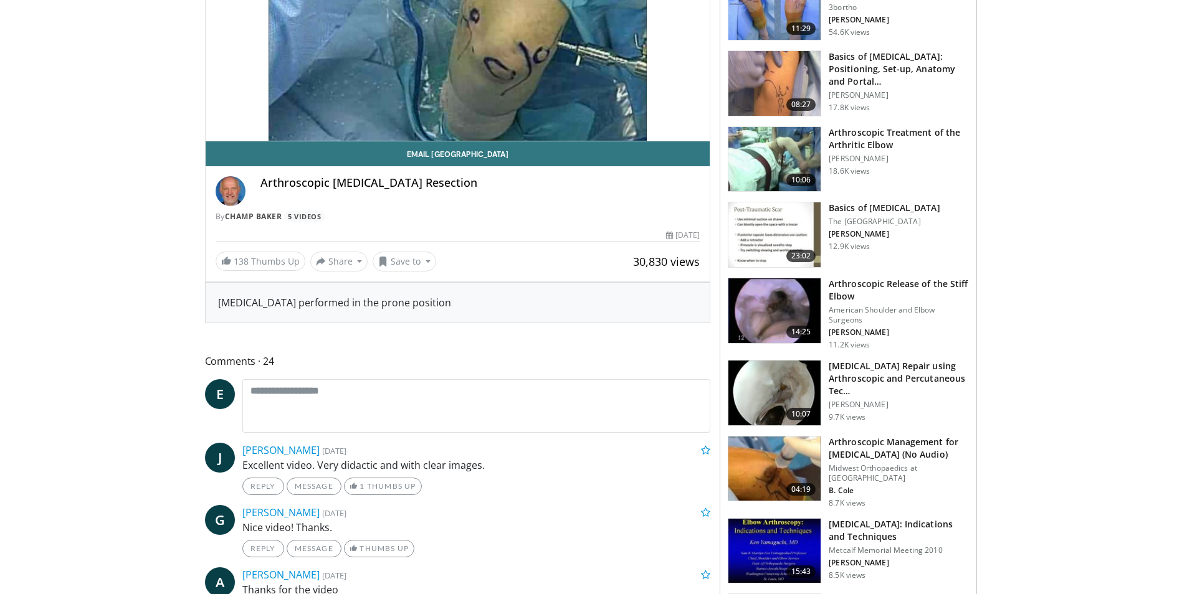
scroll to position [62, 0]
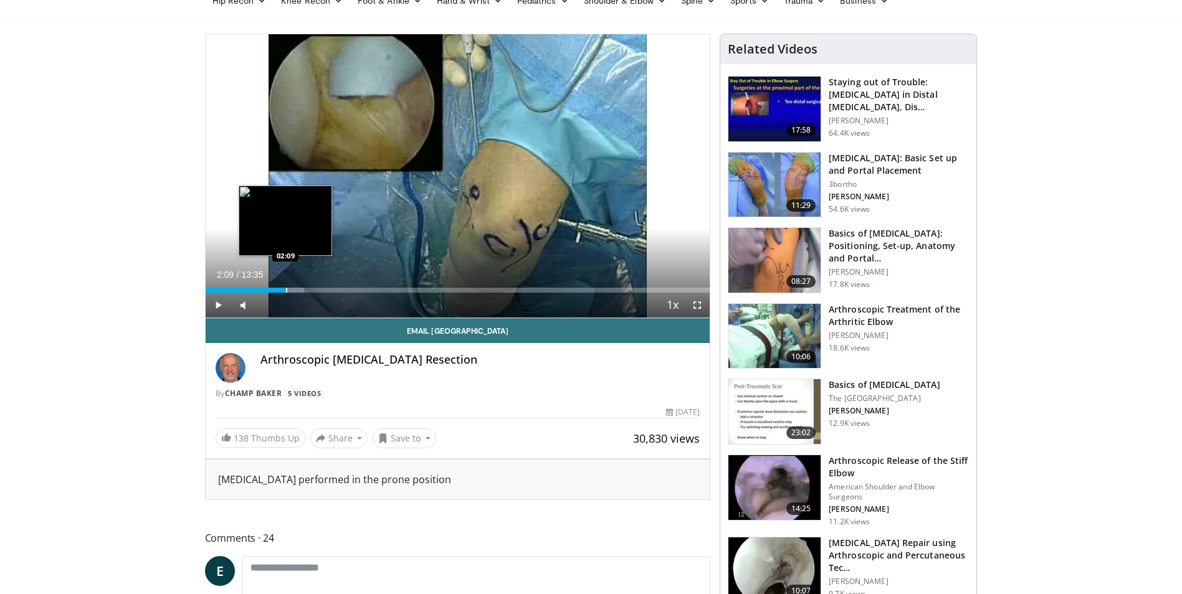
click at [286, 289] on div "Progress Bar" at bounding box center [286, 290] width 1 height 5
click at [317, 289] on div "Progress Bar" at bounding box center [317, 290] width 1 height 5
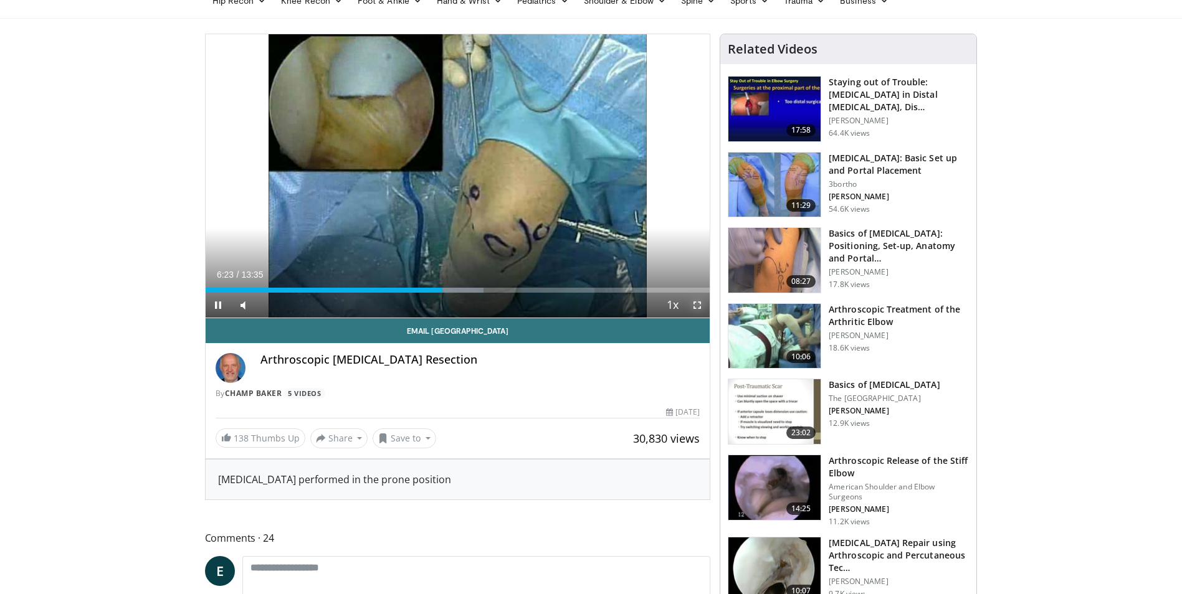
click at [700, 306] on span "Video Player" at bounding box center [697, 305] width 25 height 25
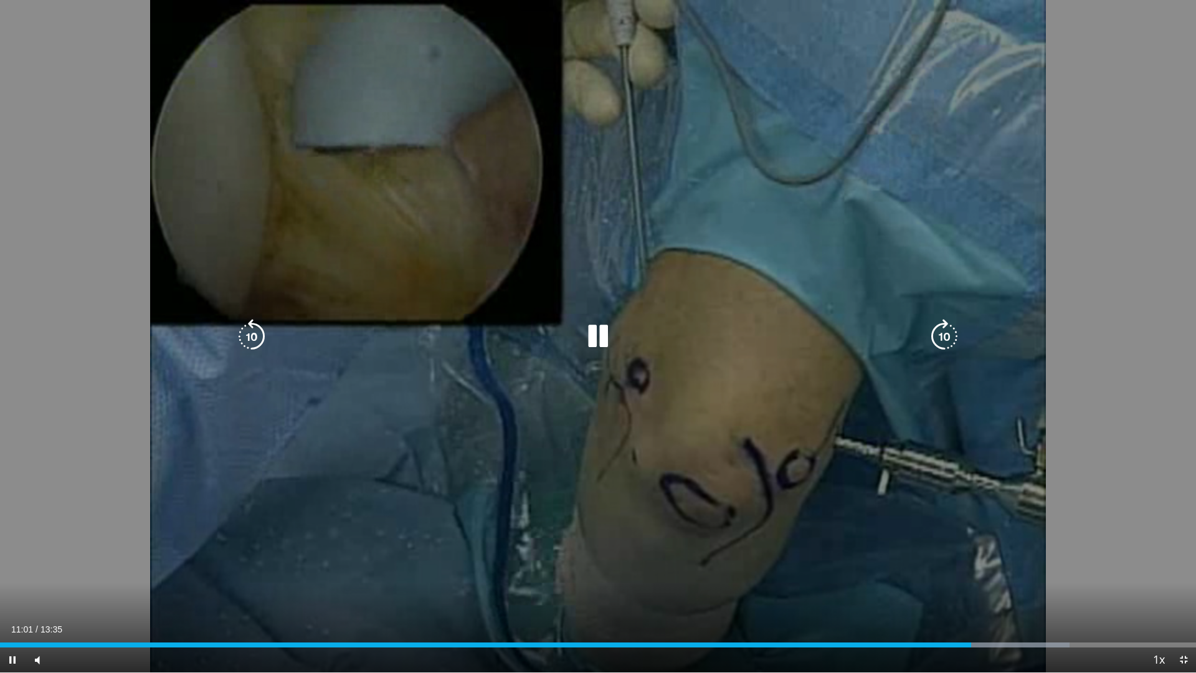
click at [591, 344] on icon "Video Player" at bounding box center [598, 336] width 35 height 35
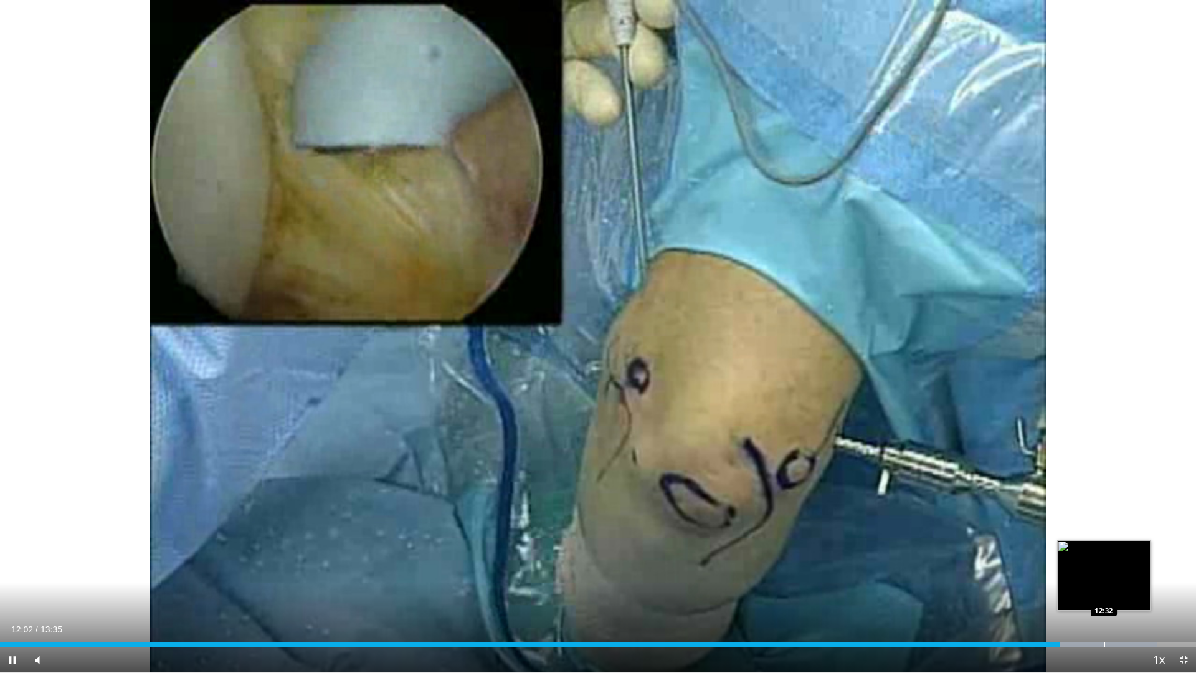
click at [1104, 594] on div "Loaded : 96.77% 12:02 12:32" at bounding box center [598, 641] width 1196 height 12
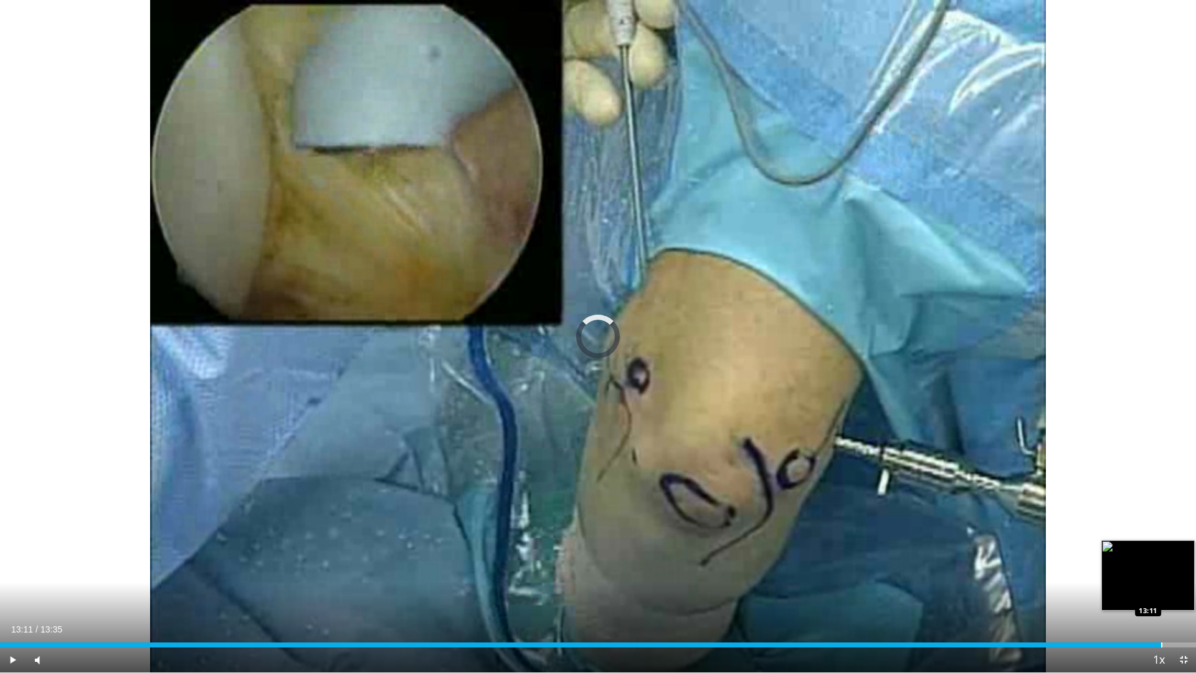
click at [1162, 594] on div "Loaded : 0.00% 13:11 13:11" at bounding box center [598, 641] width 1196 height 12
click at [1181, 594] on span "Video Player" at bounding box center [1183, 659] width 25 height 25
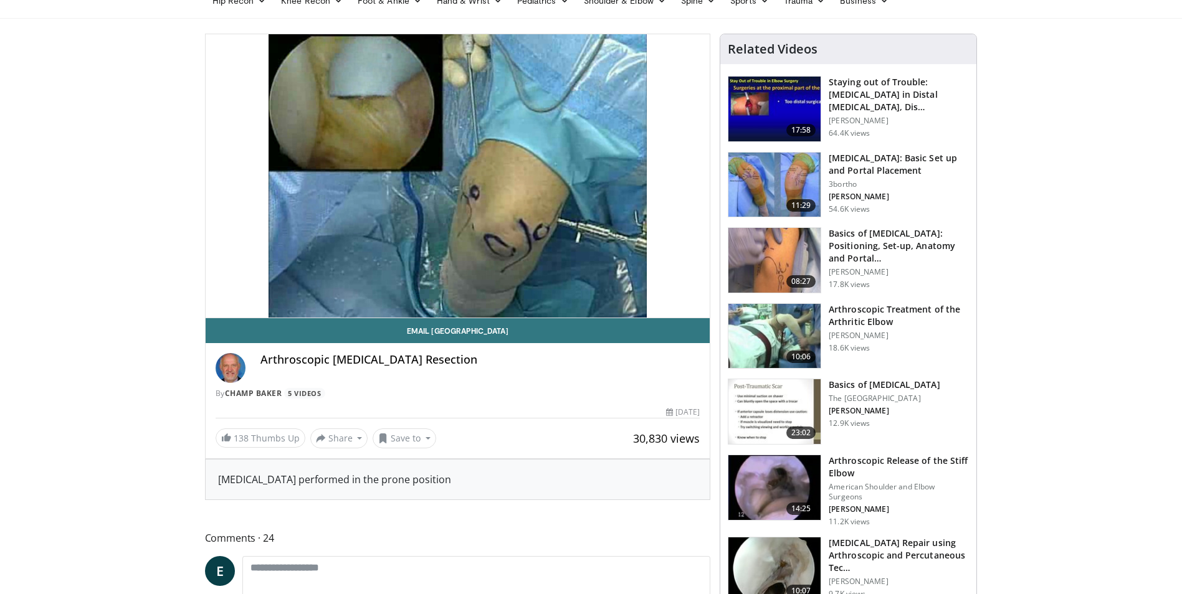
drag, startPoint x: 1076, startPoint y: 316, endPoint x: 1076, endPoint y: 324, distance: 7.5
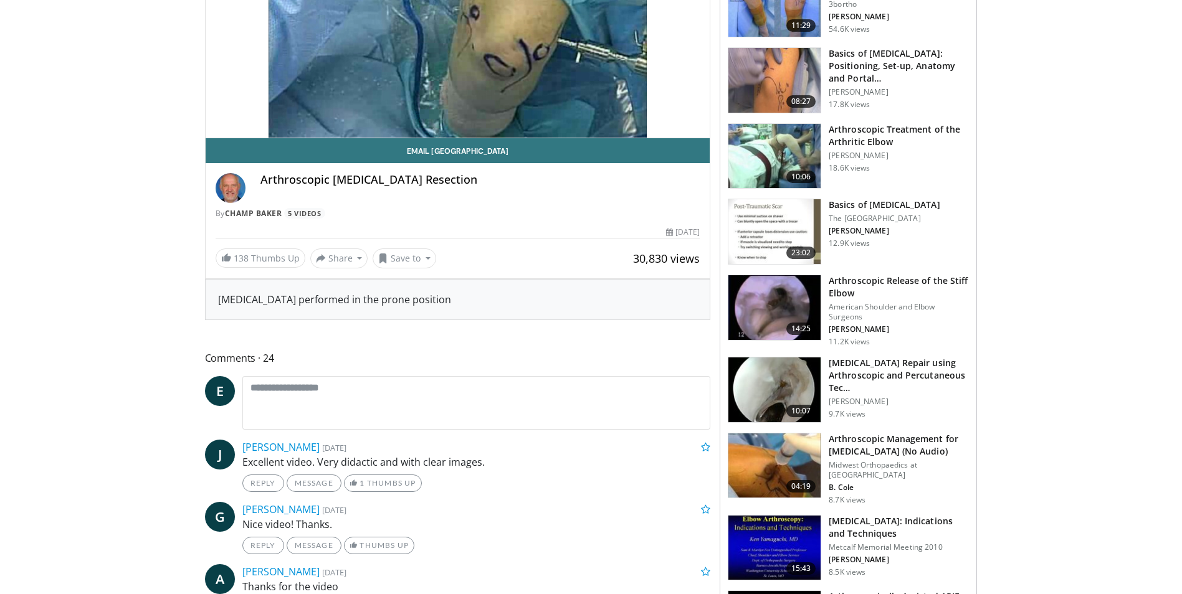
scroll to position [0, 0]
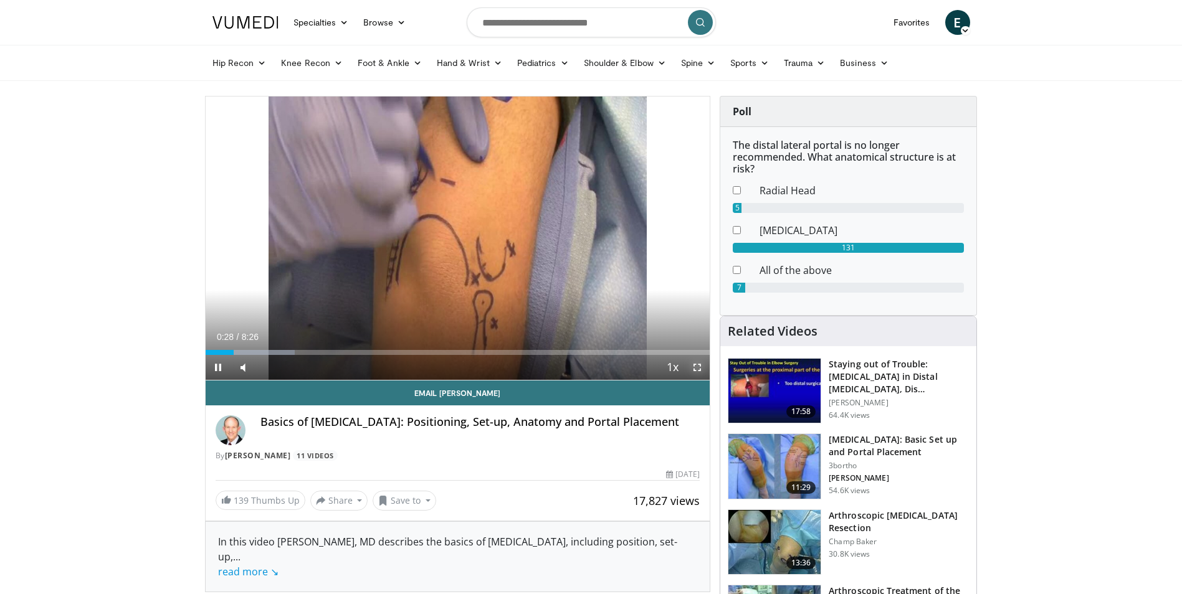
click at [696, 368] on span "Video Player" at bounding box center [697, 367] width 25 height 25
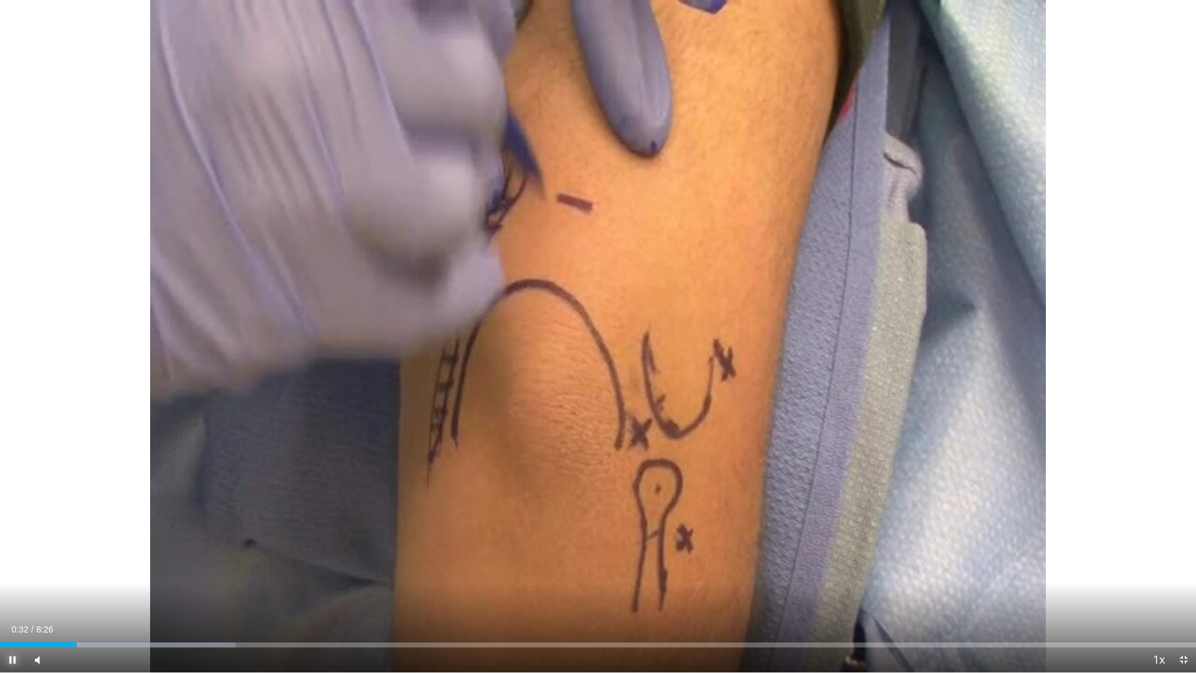
click at [7, 594] on span "Video Player" at bounding box center [12, 659] width 25 height 25
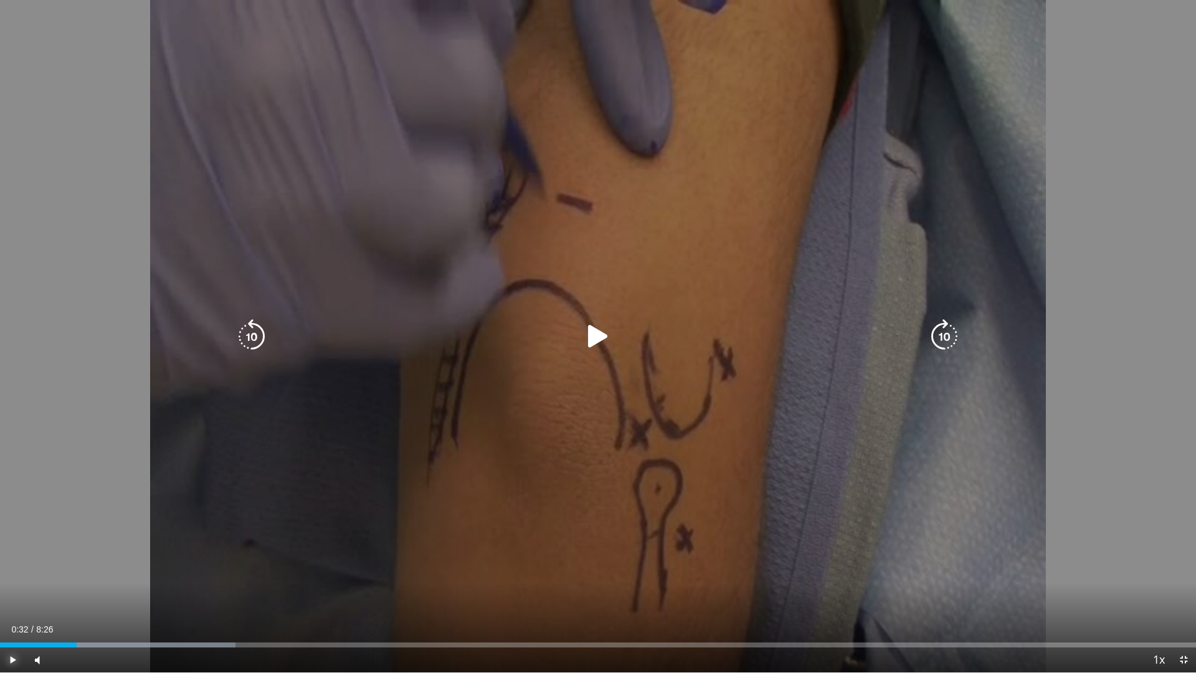
click at [0, 594] on button "Play" at bounding box center [12, 659] width 25 height 25
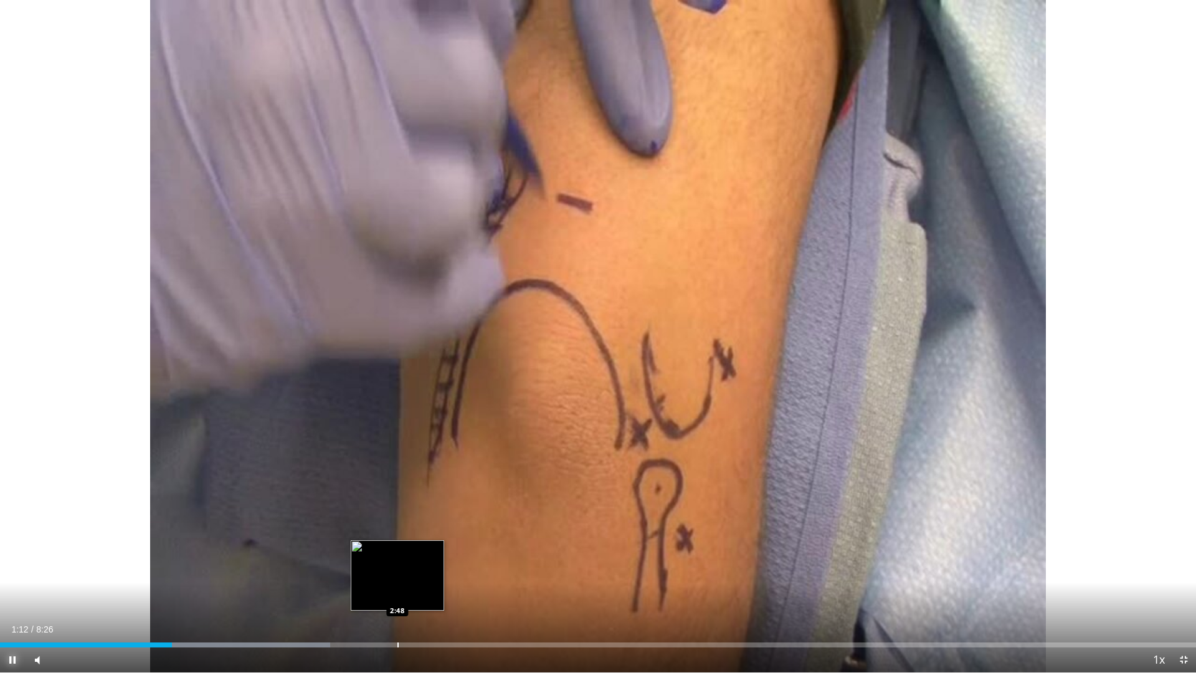
click at [398, 594] on div "Loaded : 27.60% 1:12 2:48" at bounding box center [598, 641] width 1196 height 12
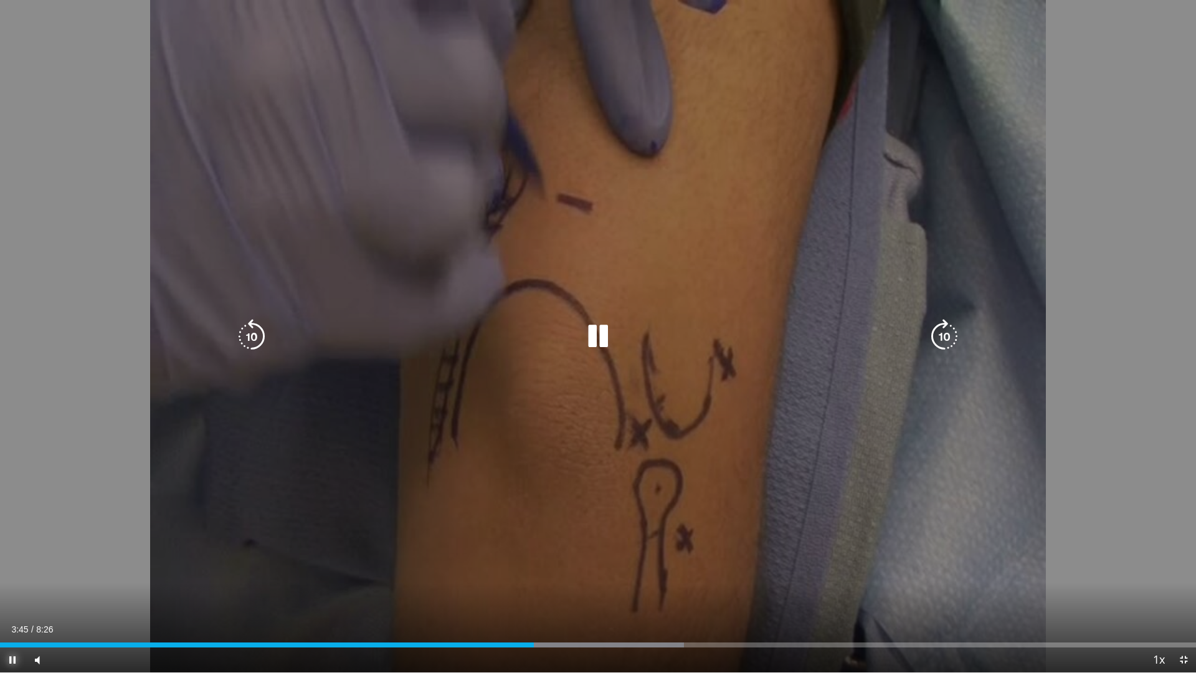
click at [0, 594] on button "Pause" at bounding box center [12, 659] width 25 height 25
click at [627, 339] on div "Video Player" at bounding box center [598, 336] width 718 height 25
click at [597, 337] on icon "Video Player" at bounding box center [598, 336] width 35 height 35
click at [586, 324] on button "Video Player" at bounding box center [598, 336] width 25 height 25
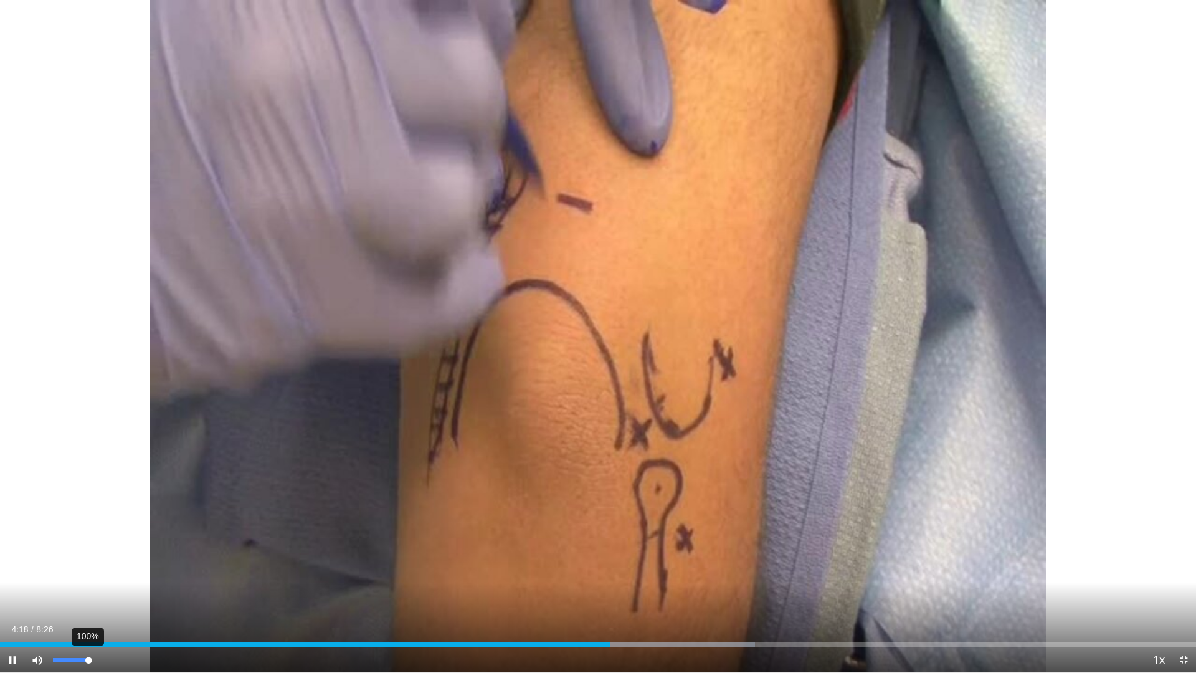
drag, startPoint x: 74, startPoint y: 661, endPoint x: 92, endPoint y: 658, distance: 18.2
click at [88, 594] on div "100%" at bounding box center [71, 660] width 36 height 4
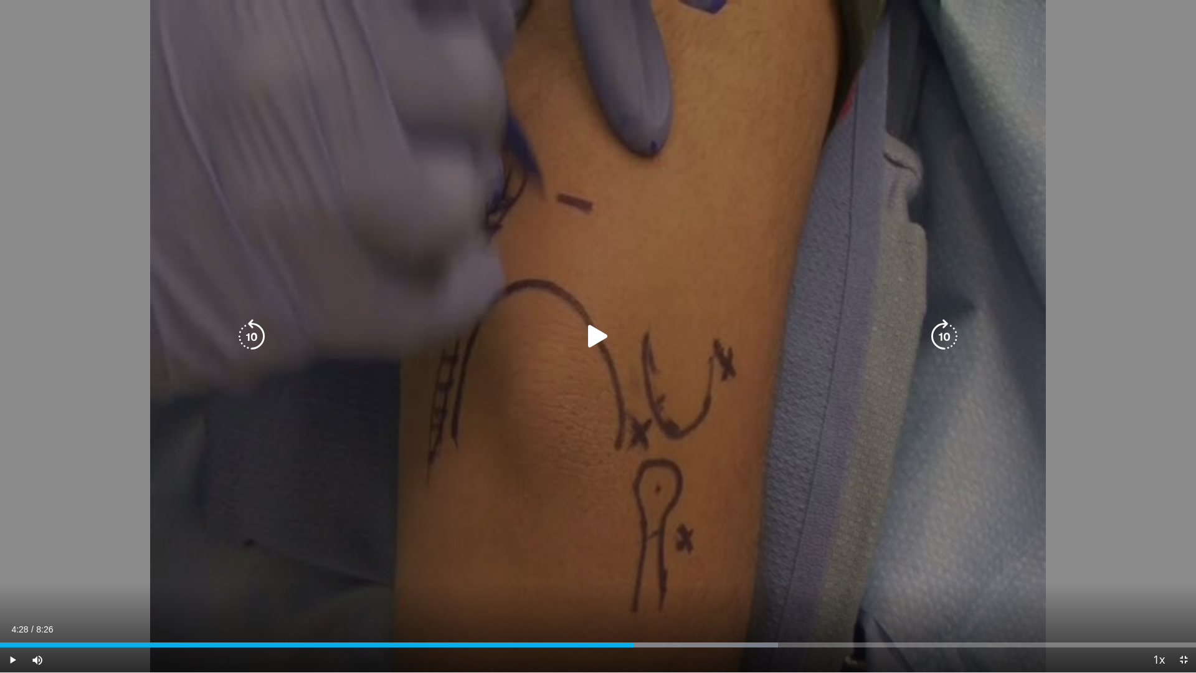
click at [598, 349] on icon "Video Player" at bounding box center [598, 336] width 35 height 35
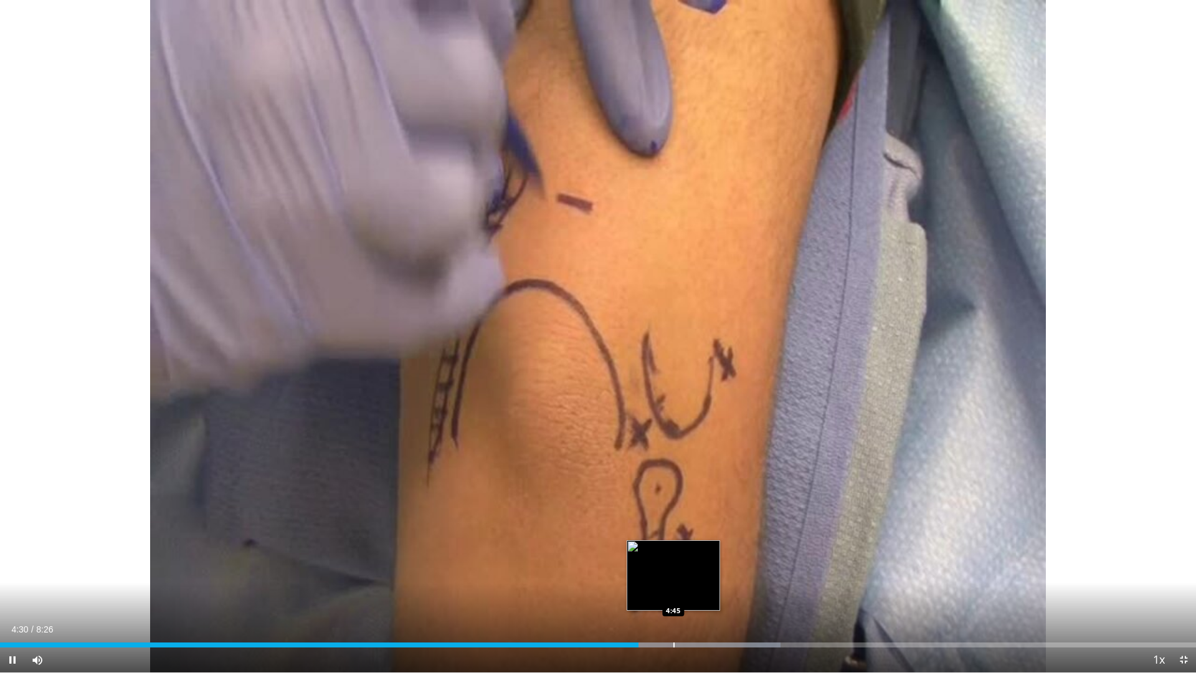
click at [673, 594] on div "Progress Bar" at bounding box center [673, 644] width 1 height 5
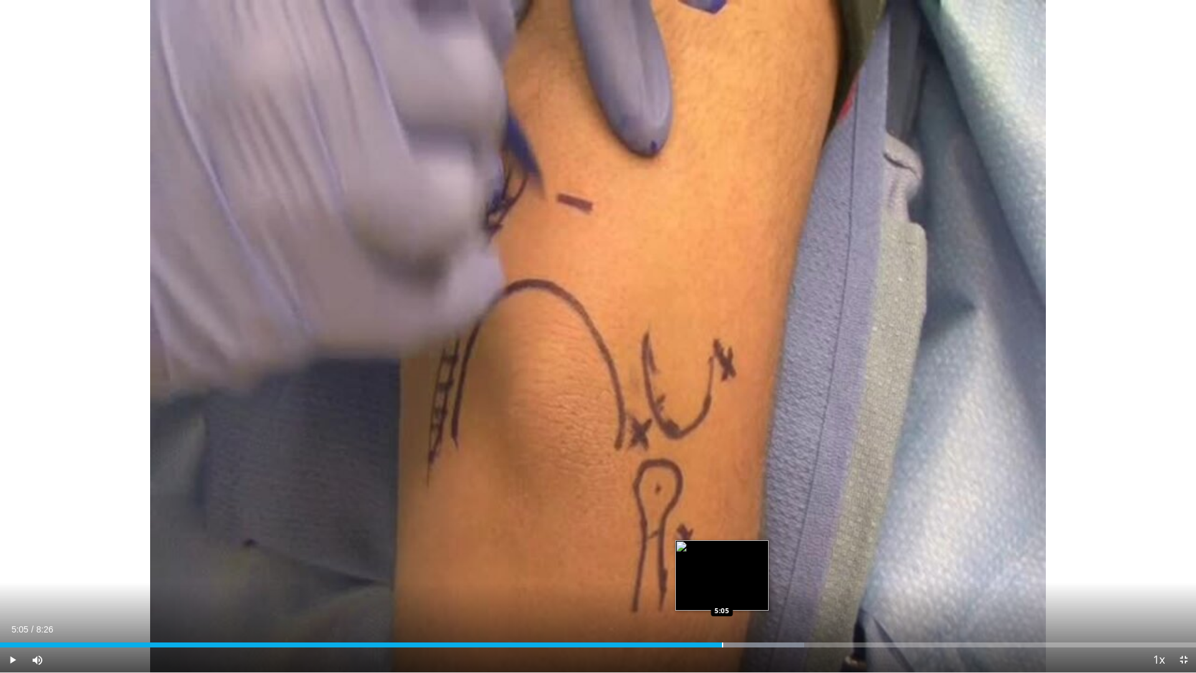
drag, startPoint x: 722, startPoint y: 641, endPoint x: 729, endPoint y: 640, distance: 7.0
click at [723, 594] on div "Loaded : 67.23% 5:05 5:05" at bounding box center [598, 641] width 1196 height 12
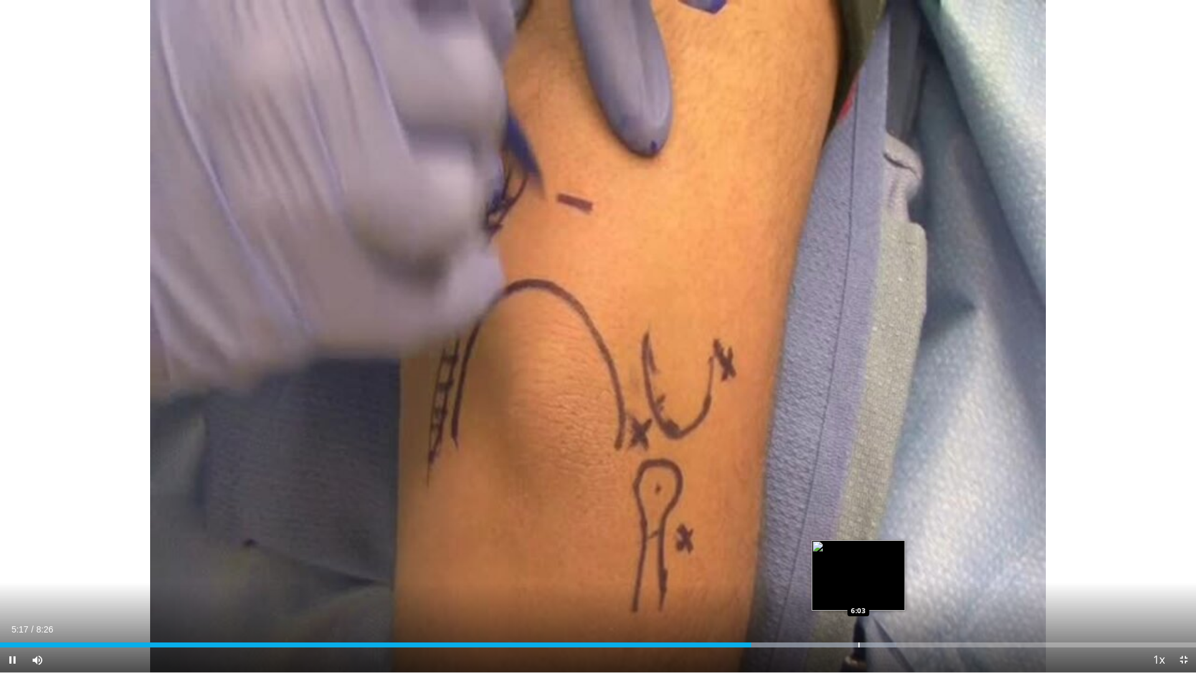
click at [858, 594] on div "Progress Bar" at bounding box center [858, 644] width 1 height 5
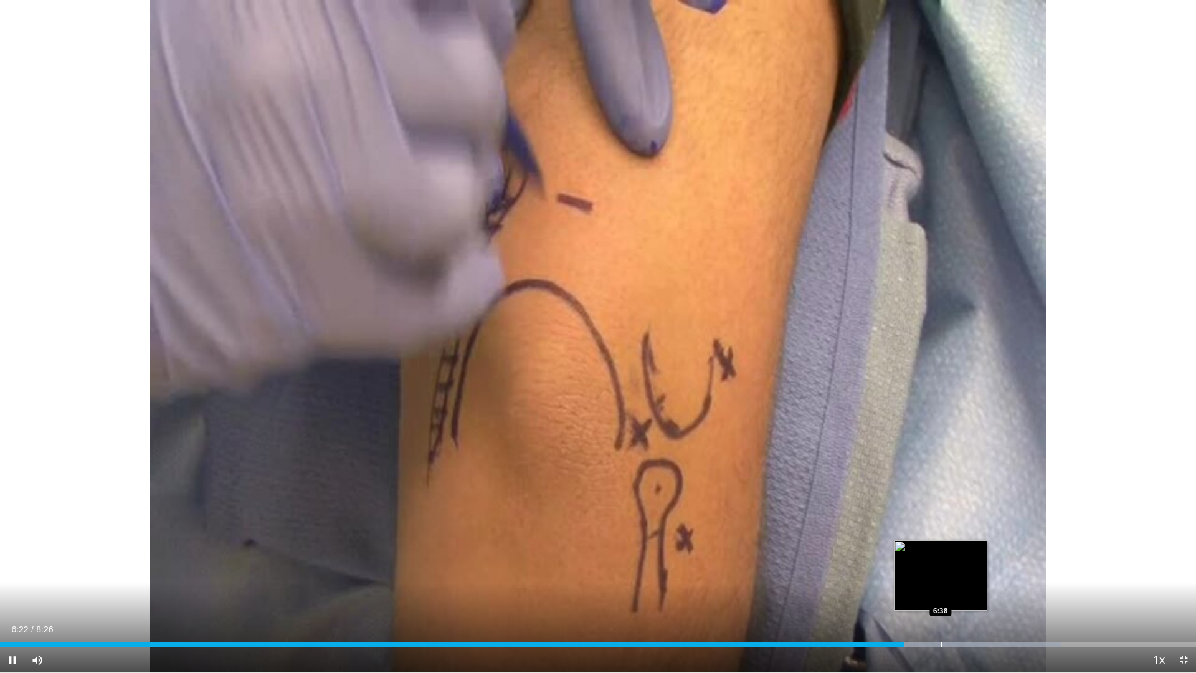
click at [941, 594] on div "Progress Bar" at bounding box center [941, 644] width 1 height 5
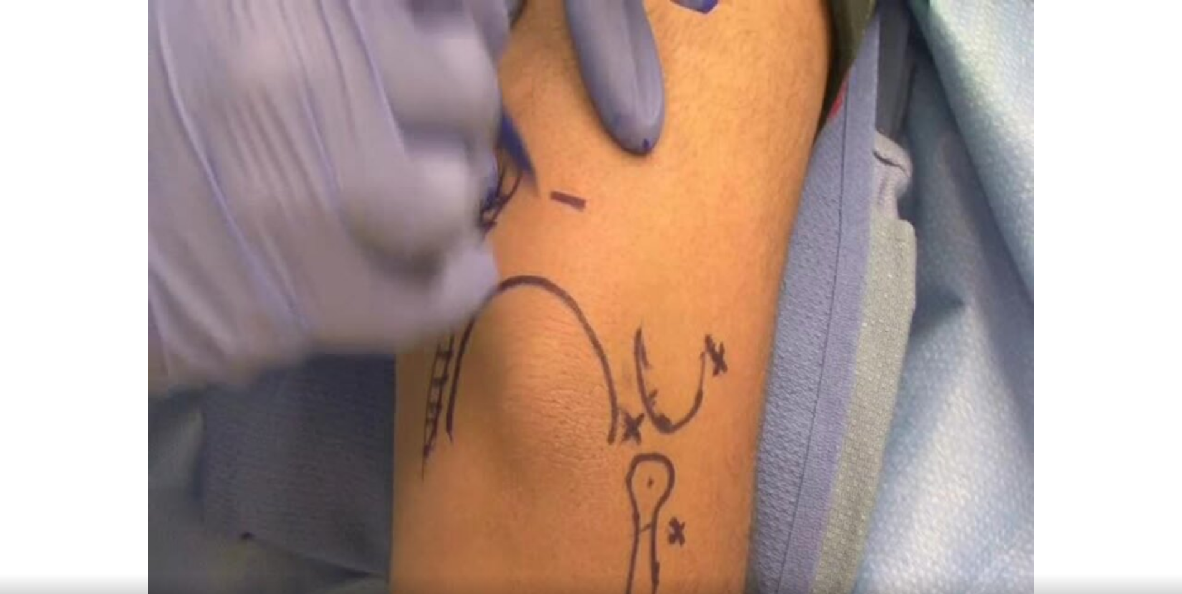
scroll to position [374, 0]
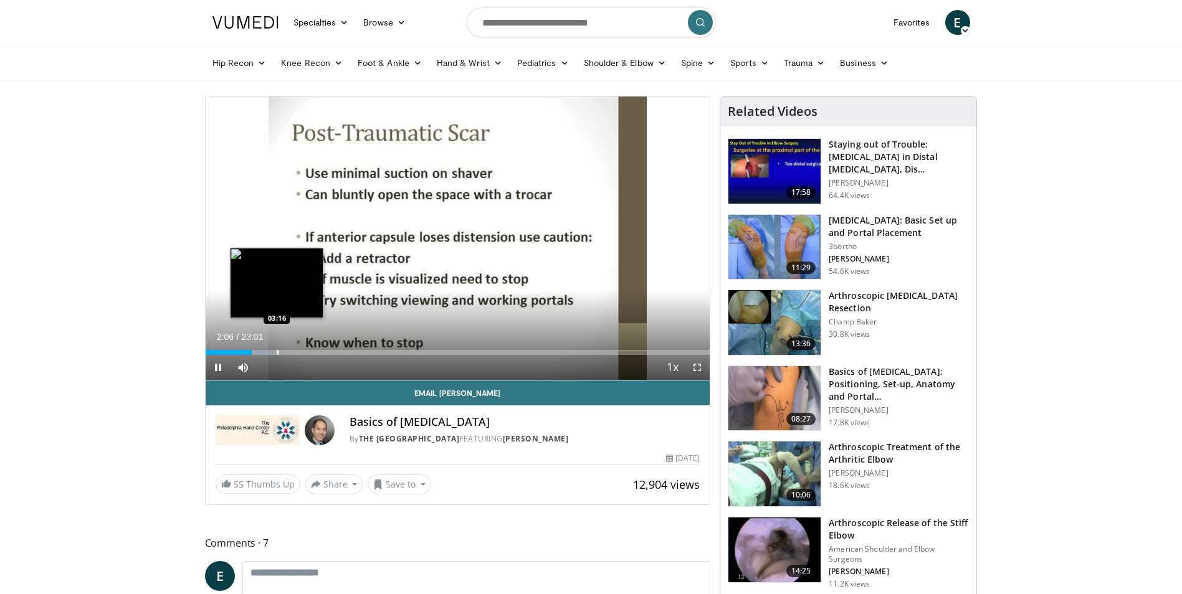
click at [277, 350] on div "Progress Bar" at bounding box center [277, 352] width 1 height 5
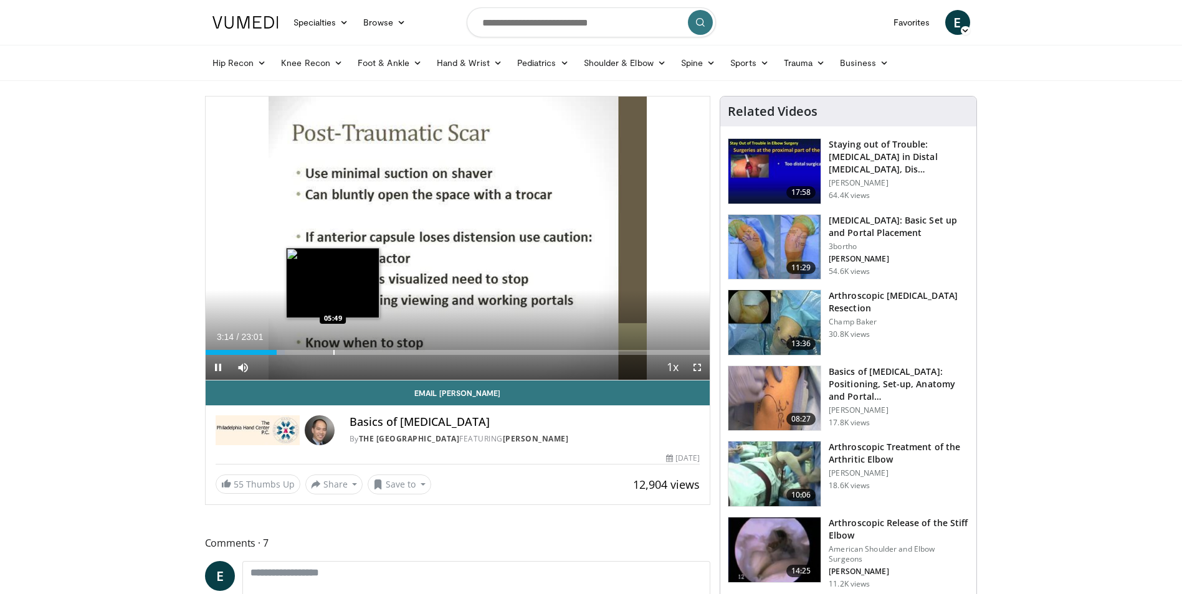
click at [333, 348] on div "Loaded : 15.76% 03:15 05:49" at bounding box center [458, 349] width 505 height 12
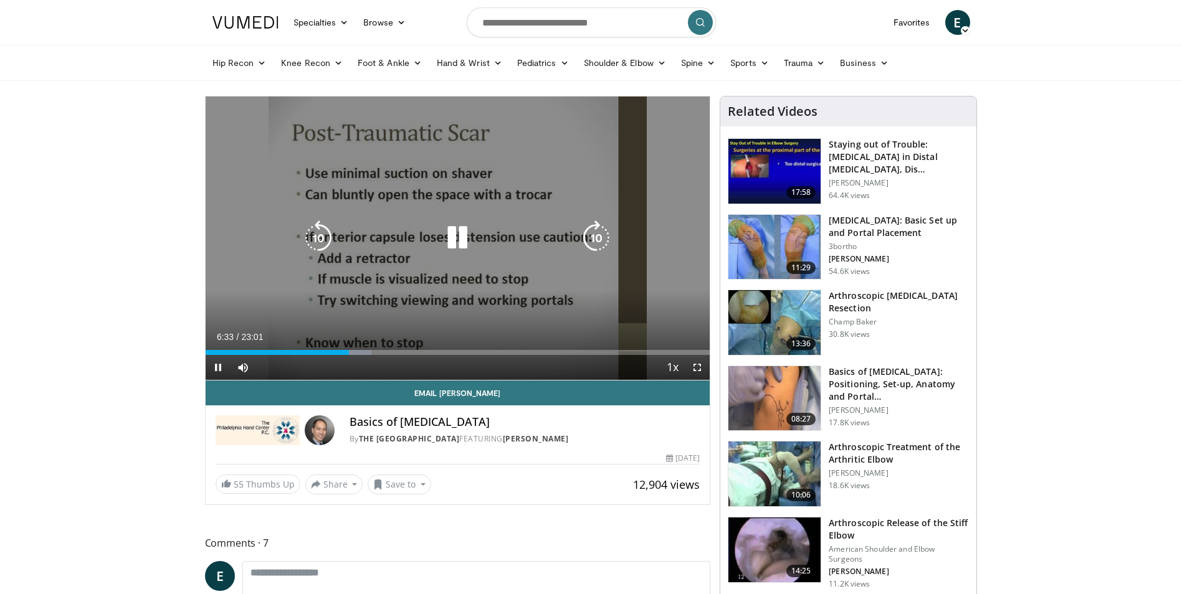
click at [452, 235] on icon "Video Player" at bounding box center [457, 238] width 35 height 35
